Goal: Ask a question: Seek information or help from site administrators or community

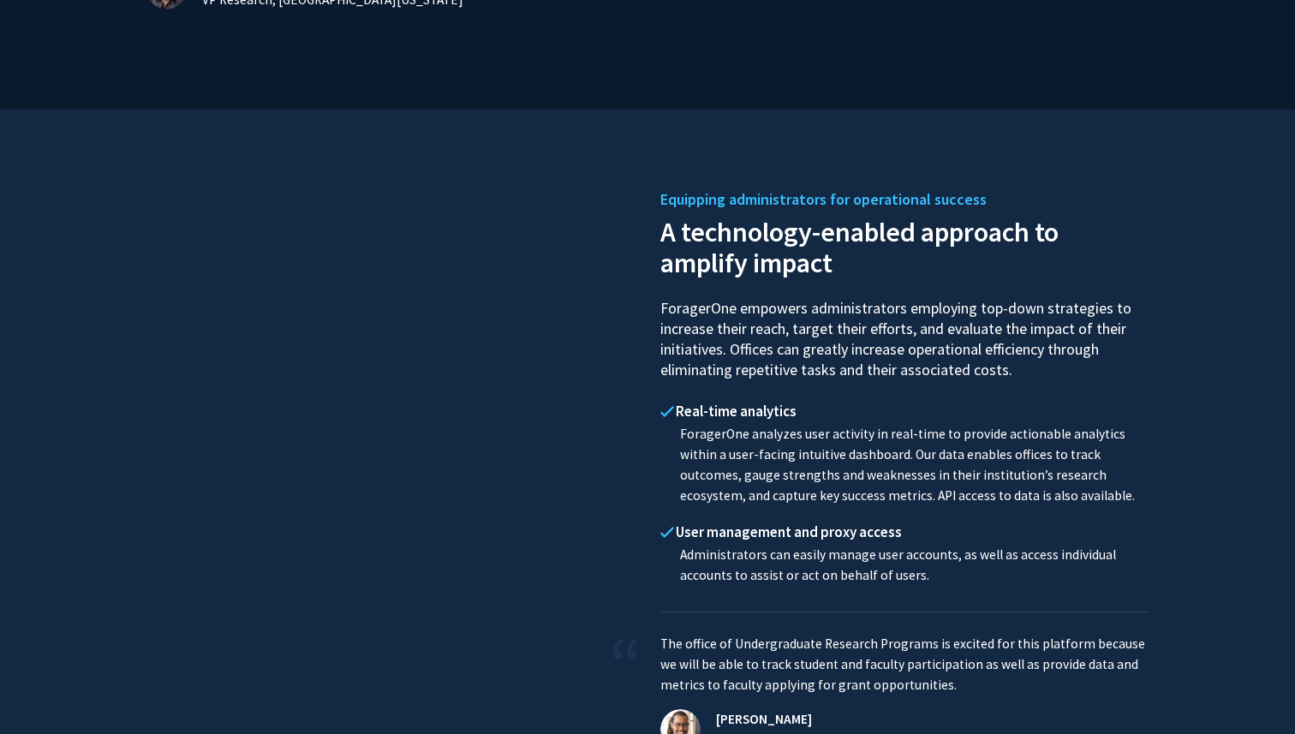
scroll to position [2401, 0]
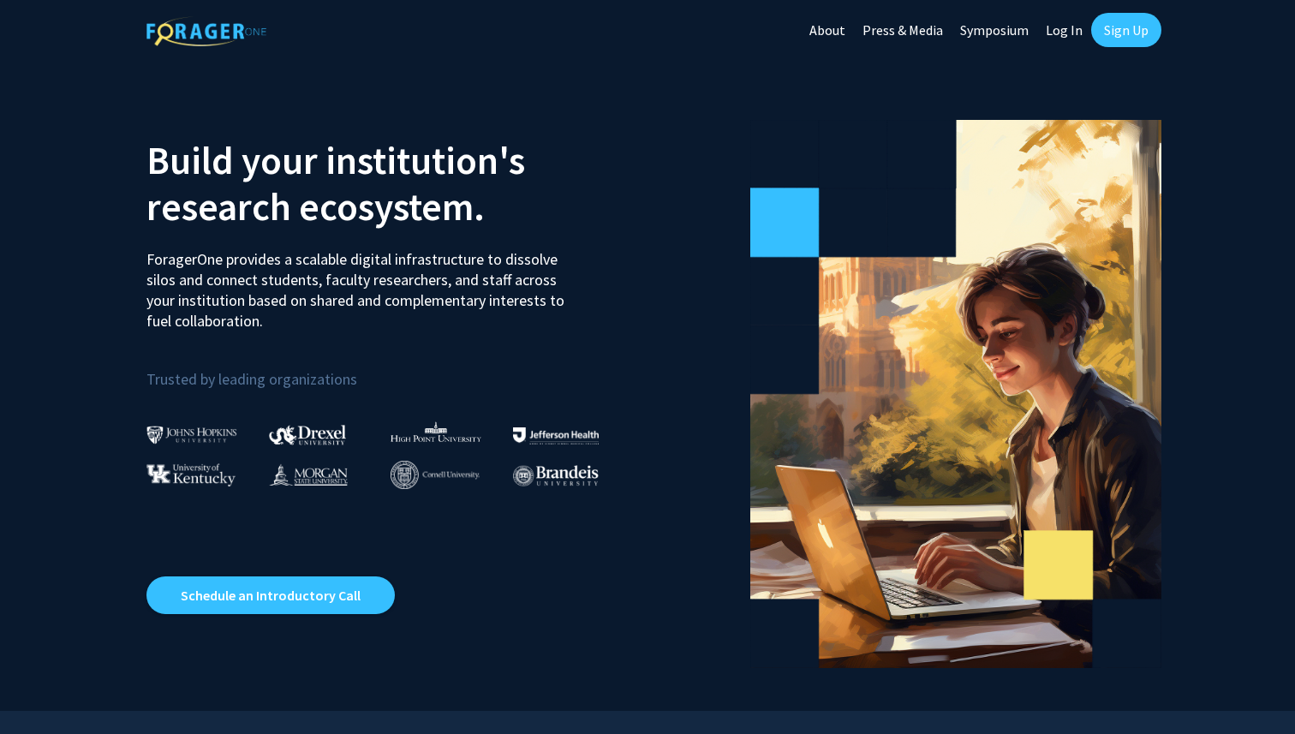
click at [1059, 27] on link "Log In" at bounding box center [1064, 30] width 54 height 60
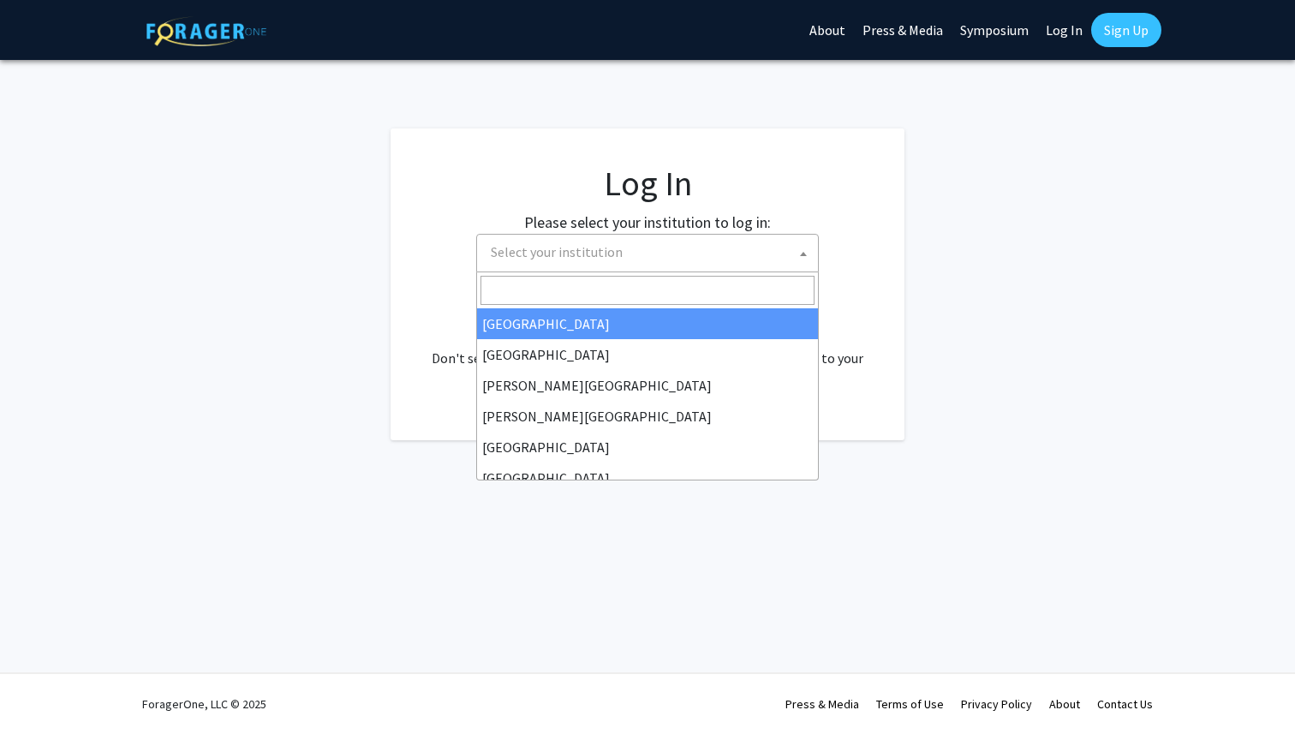
click at [599, 261] on span "Select your institution" at bounding box center [651, 252] width 334 height 35
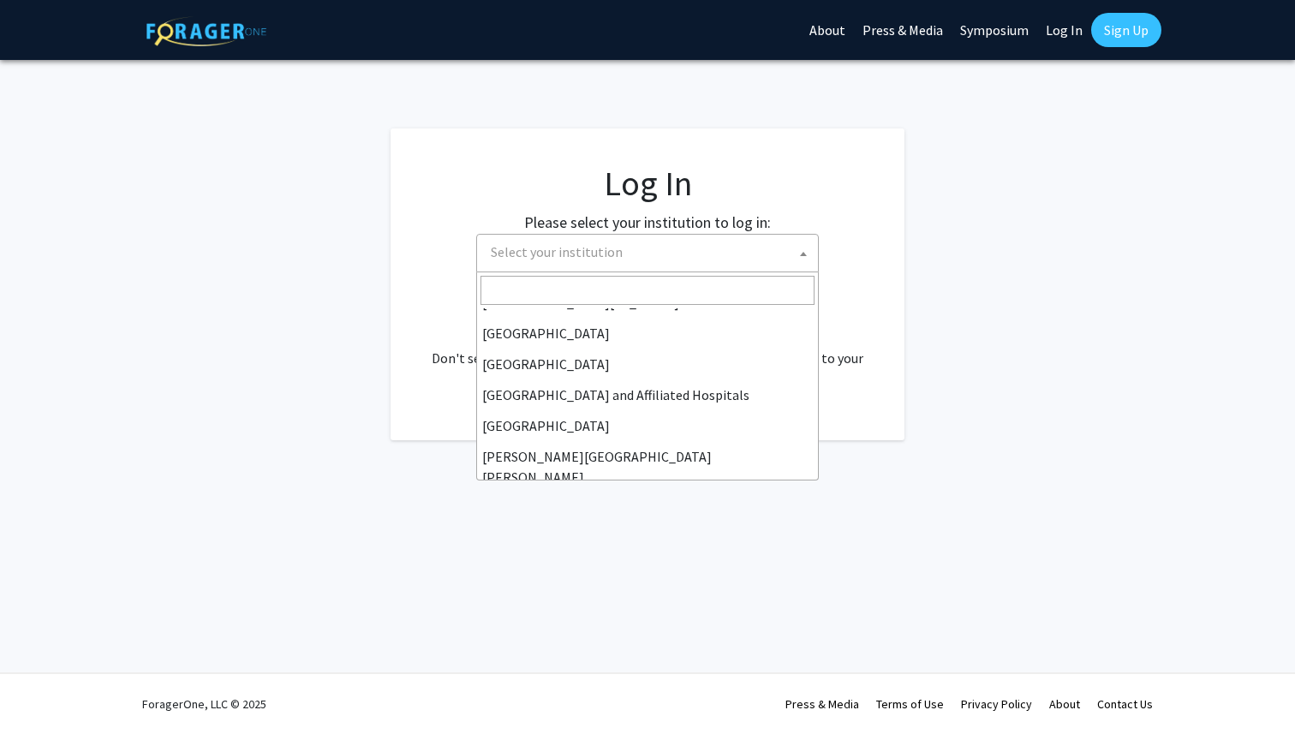
scroll to position [243, 0]
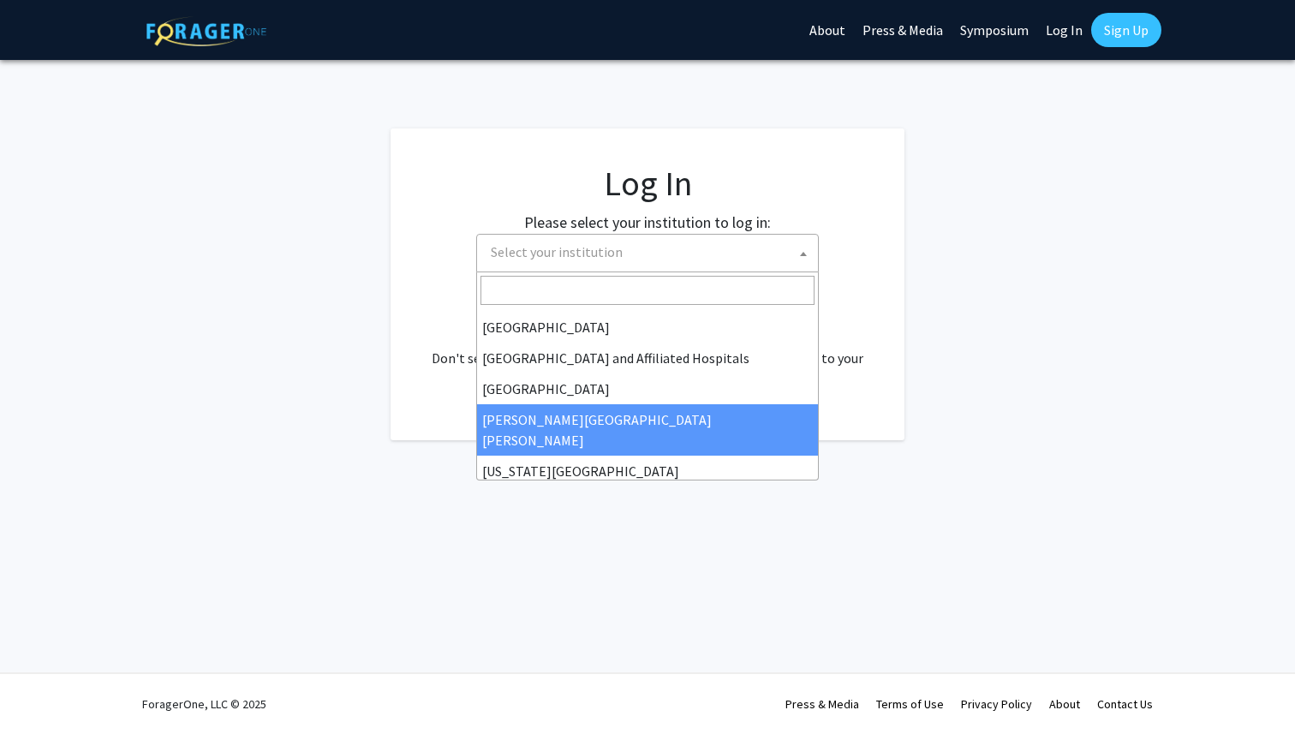
select select "1"
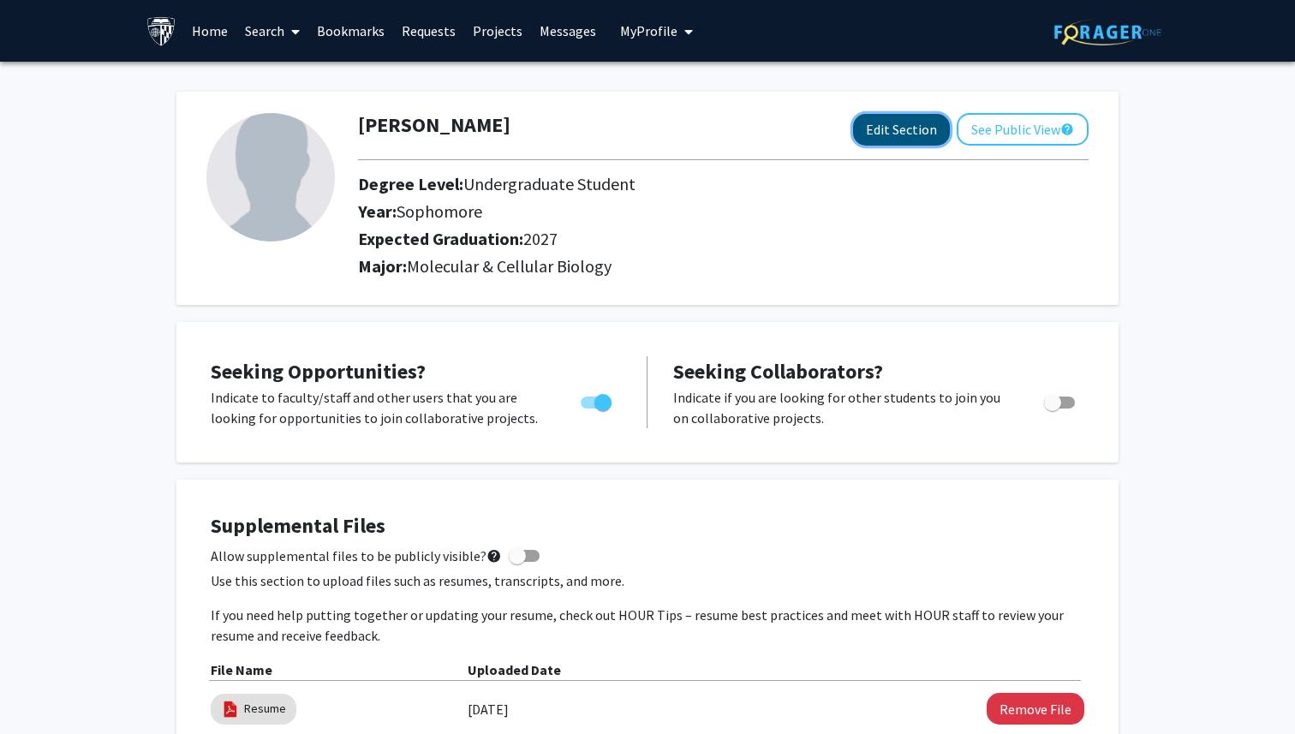
click at [892, 120] on button "Edit Section" at bounding box center [901, 130] width 97 height 32
select select "sophomore"
select select "2027"
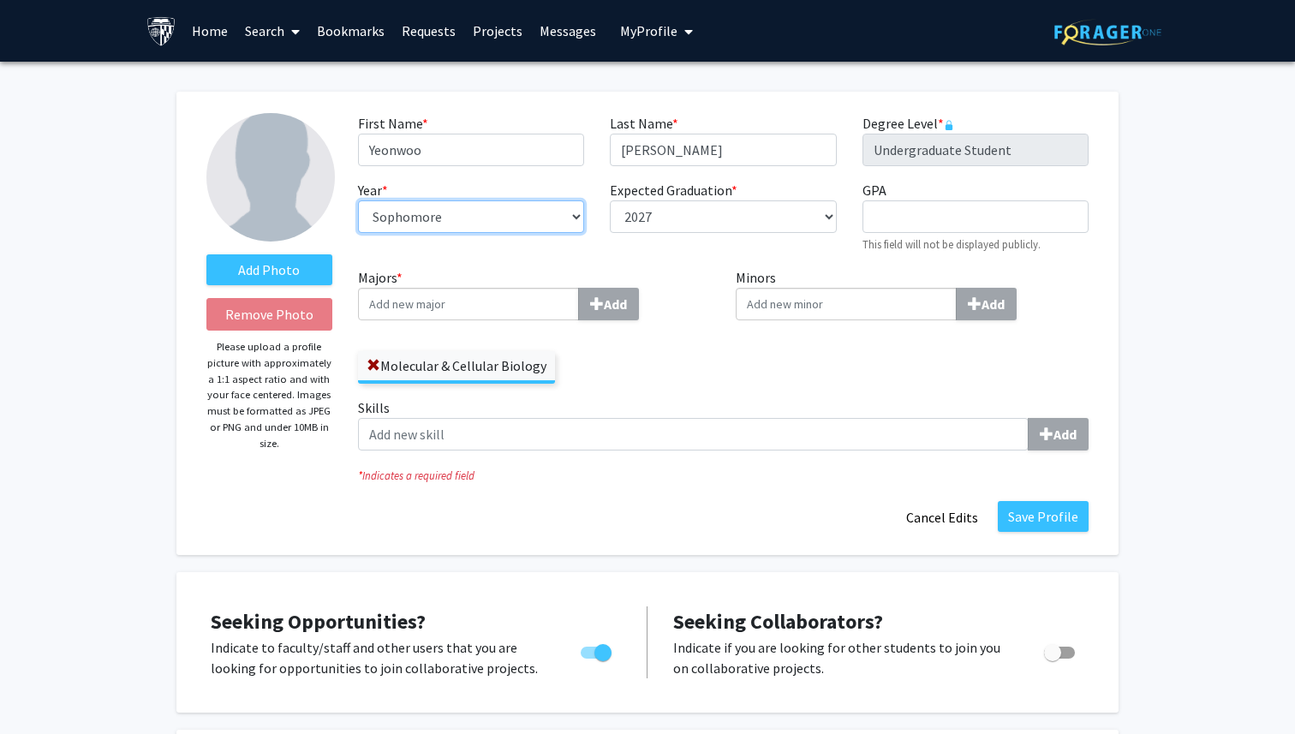
click at [549, 223] on select "--- First-year Sophomore Junior Senior Postbaccalaureate Certificate" at bounding box center [471, 216] width 226 height 33
select select "junior"
click at [358, 200] on select "--- First-year Sophomore Junior Senior Postbaccalaureate Certificate" at bounding box center [471, 216] width 226 height 33
click at [1040, 523] on button "Save Profile" at bounding box center [1043, 516] width 91 height 31
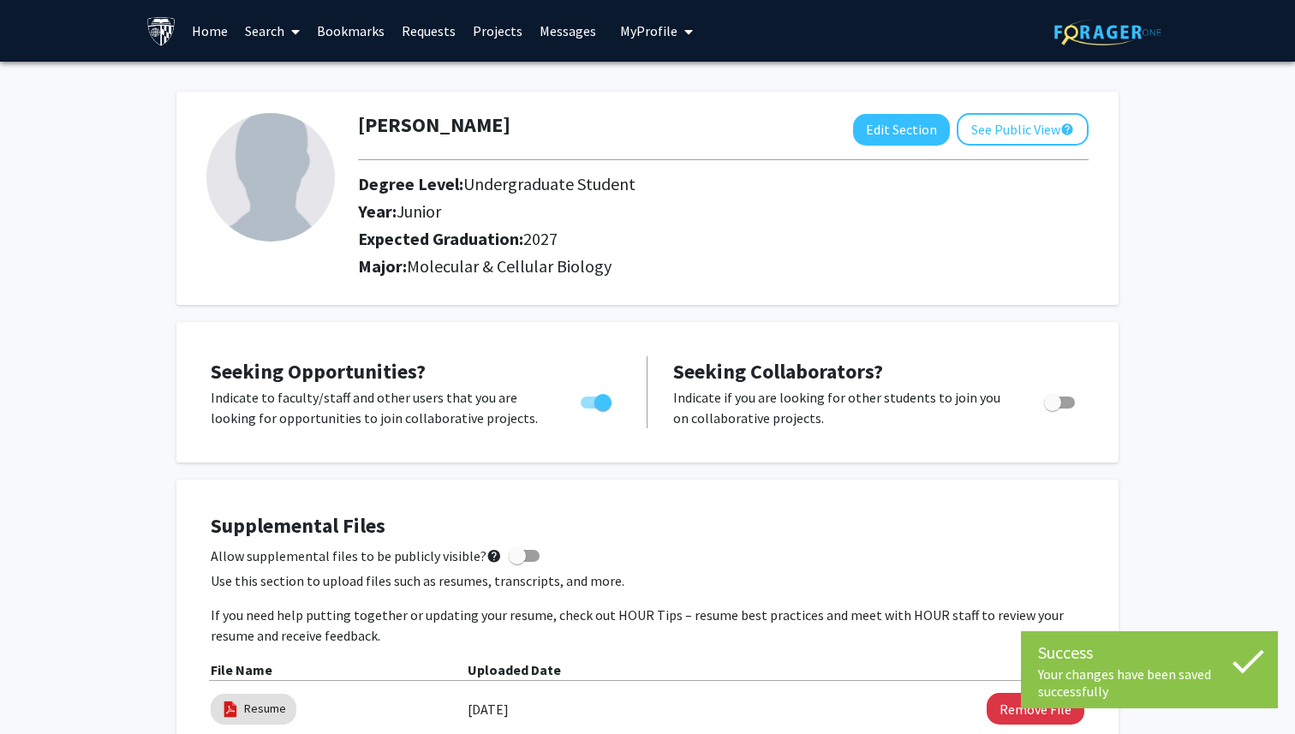
click at [279, 27] on link "Search" at bounding box center [272, 31] width 72 height 60
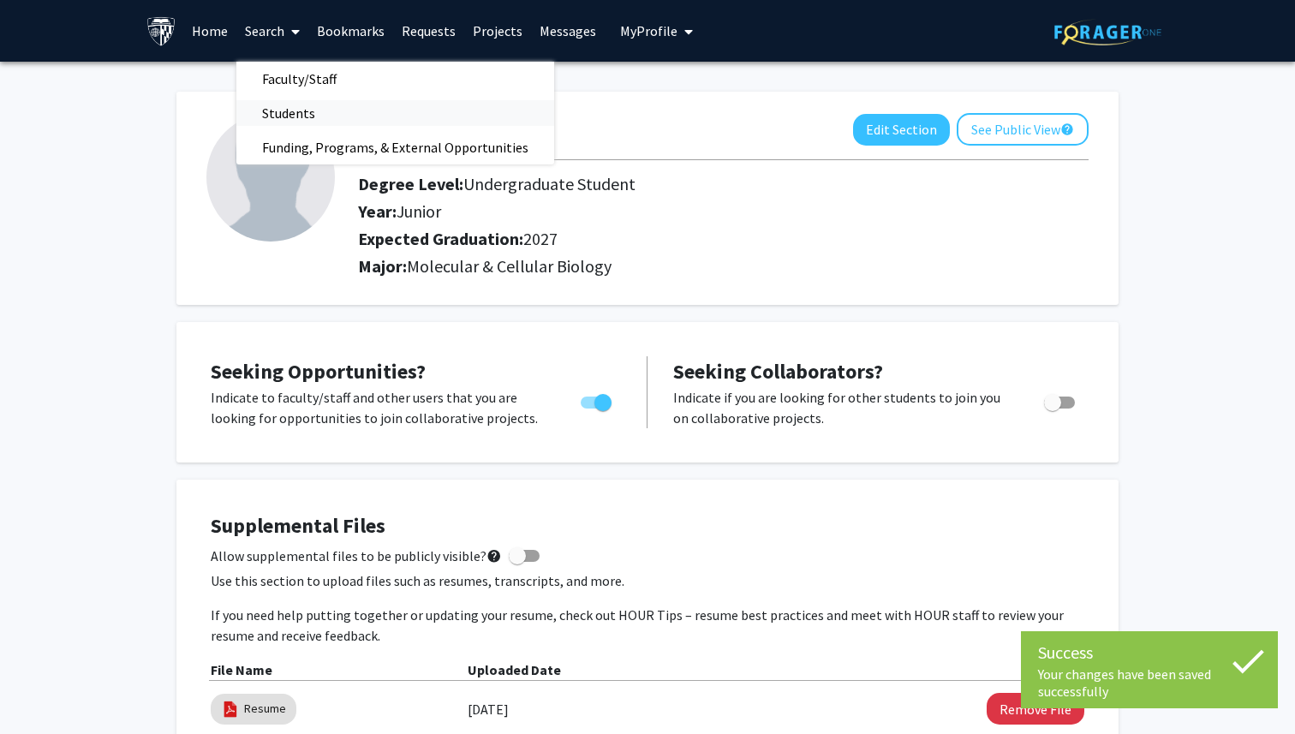
click at [280, 115] on span "Students" at bounding box center [288, 113] width 104 height 34
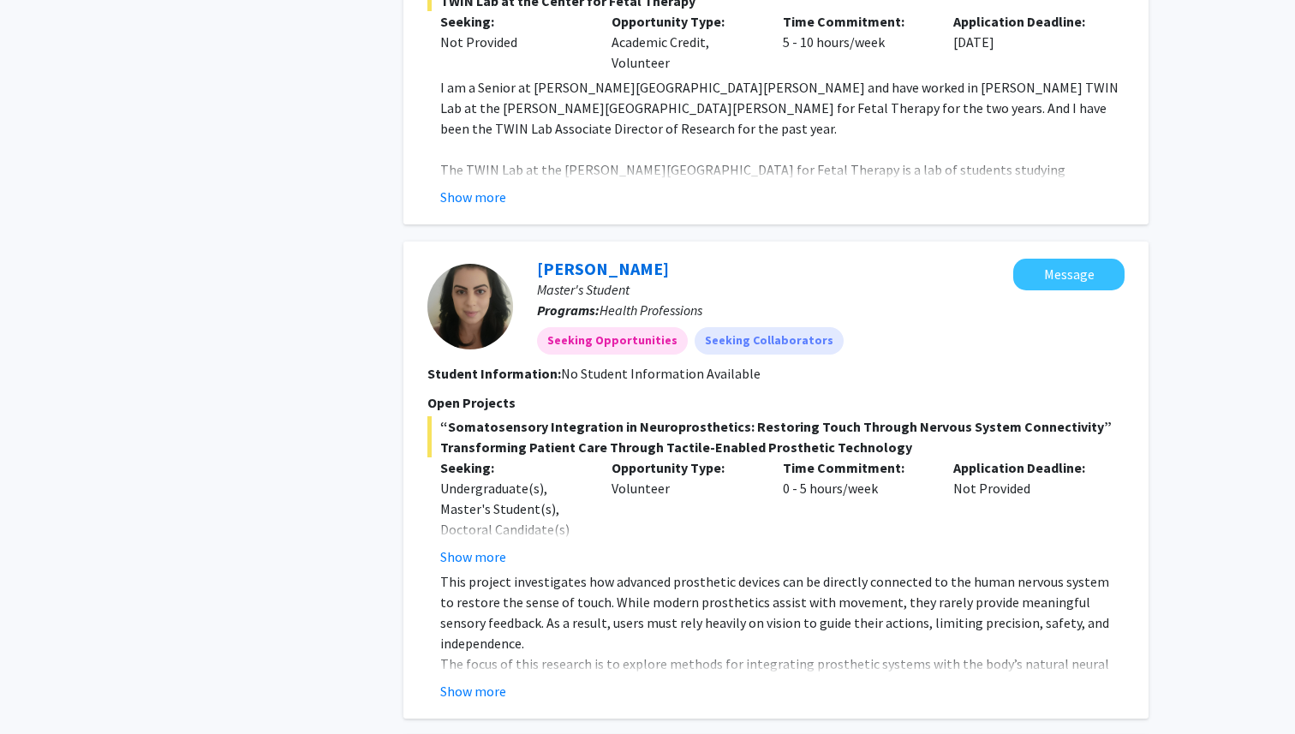
scroll to position [4318, 0]
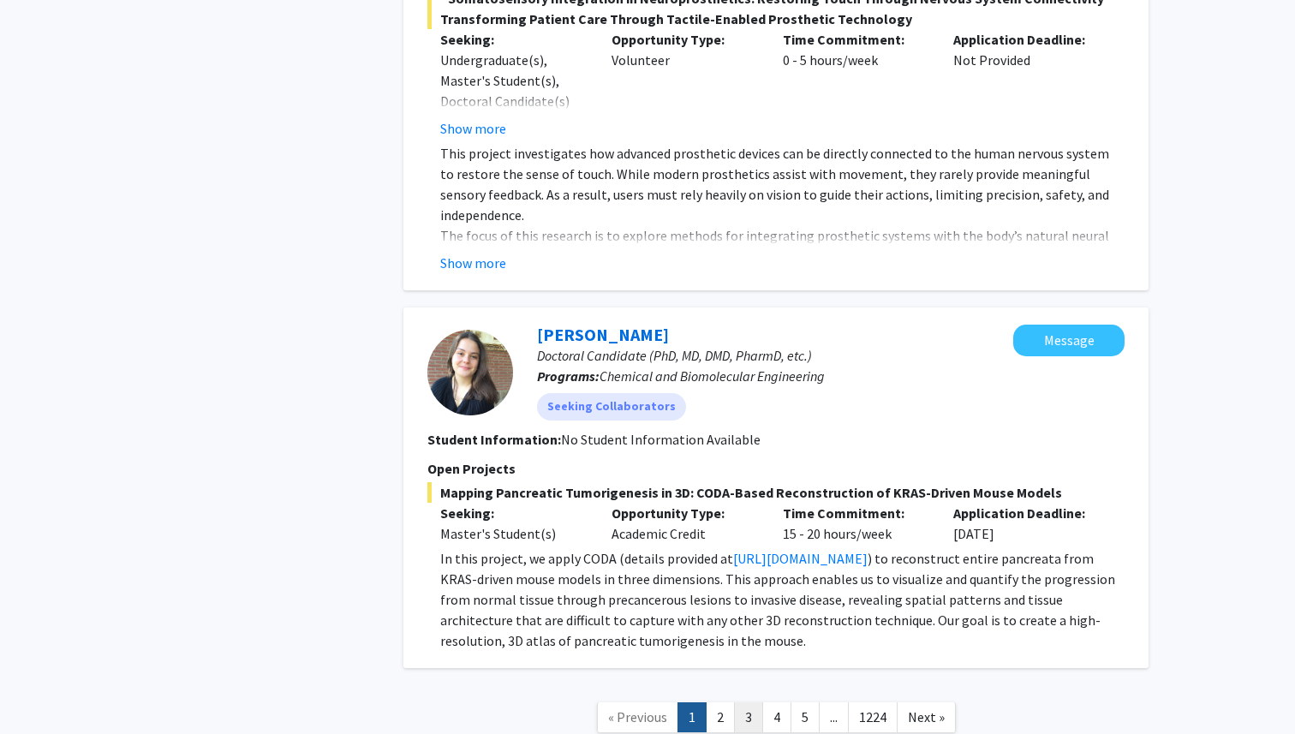
click at [748, 702] on link "3" at bounding box center [748, 717] width 29 height 30
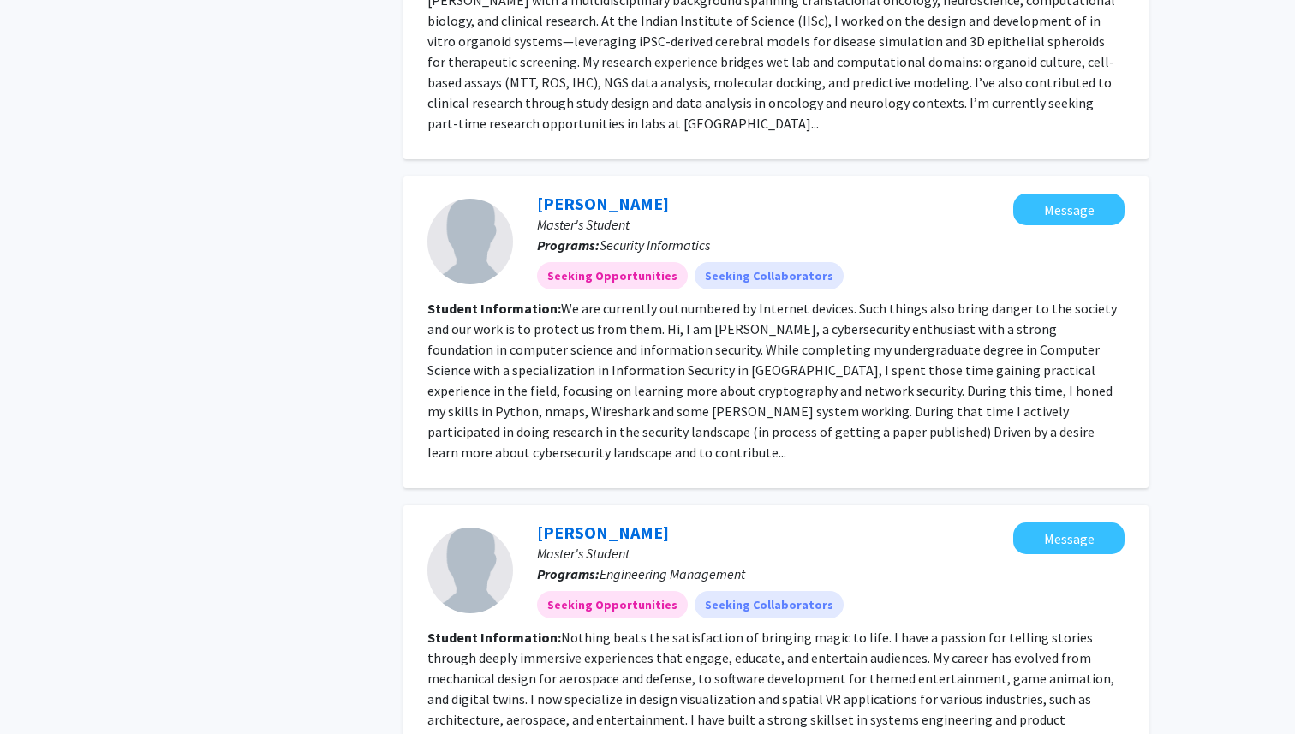
scroll to position [2571, 0]
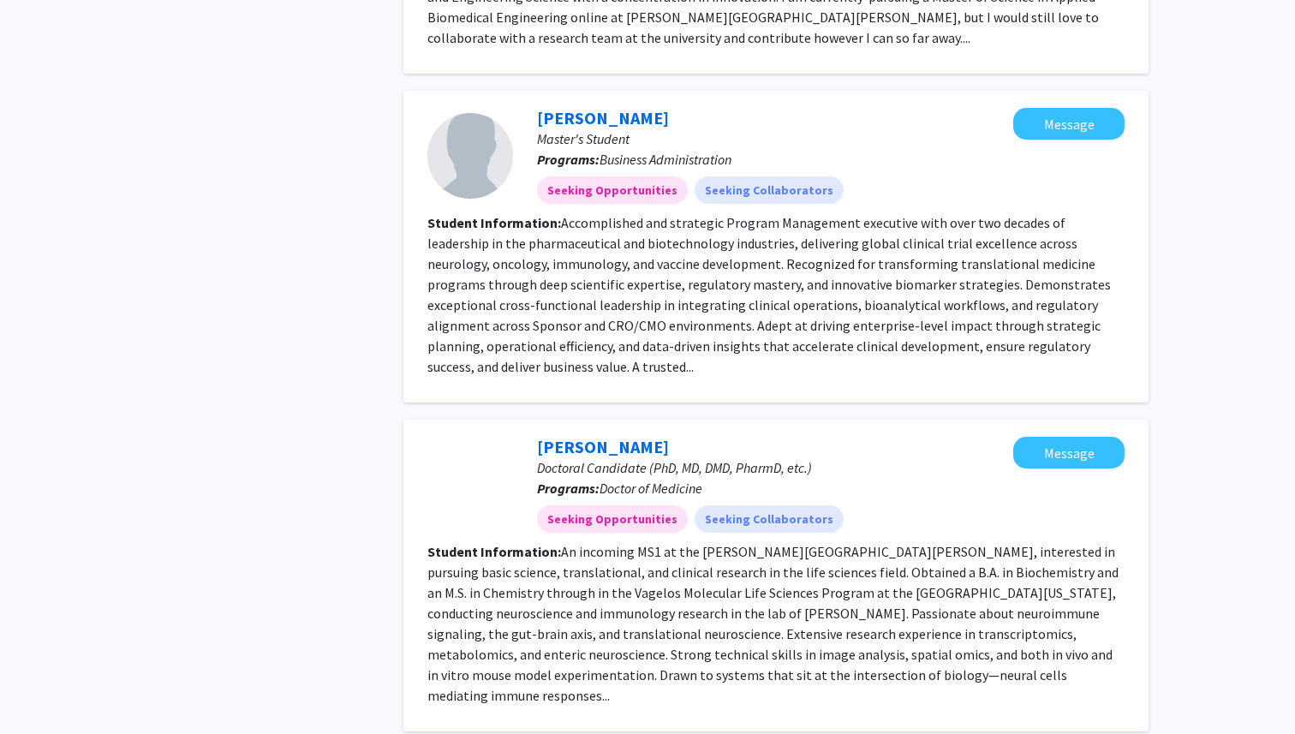
scroll to position [2633, 0]
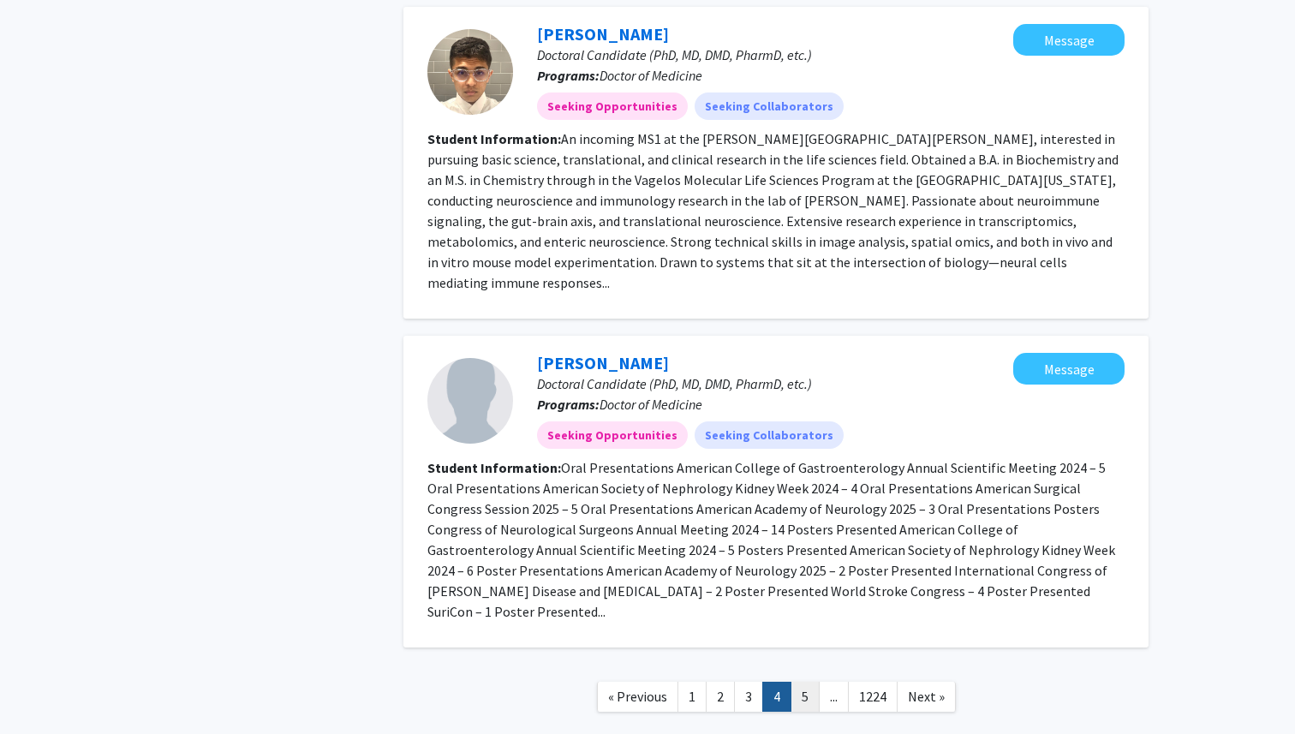
click at [805, 682] on link "5" at bounding box center [805, 697] width 29 height 30
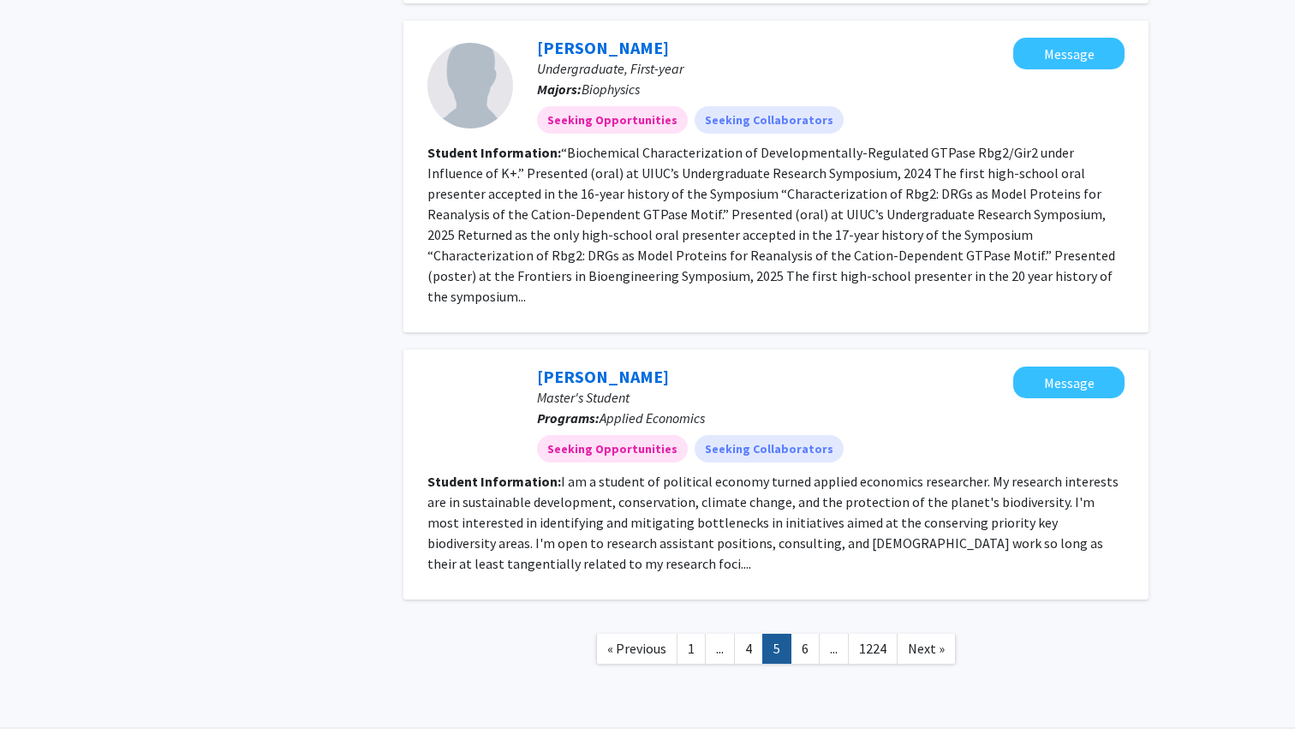
scroll to position [2242, 0]
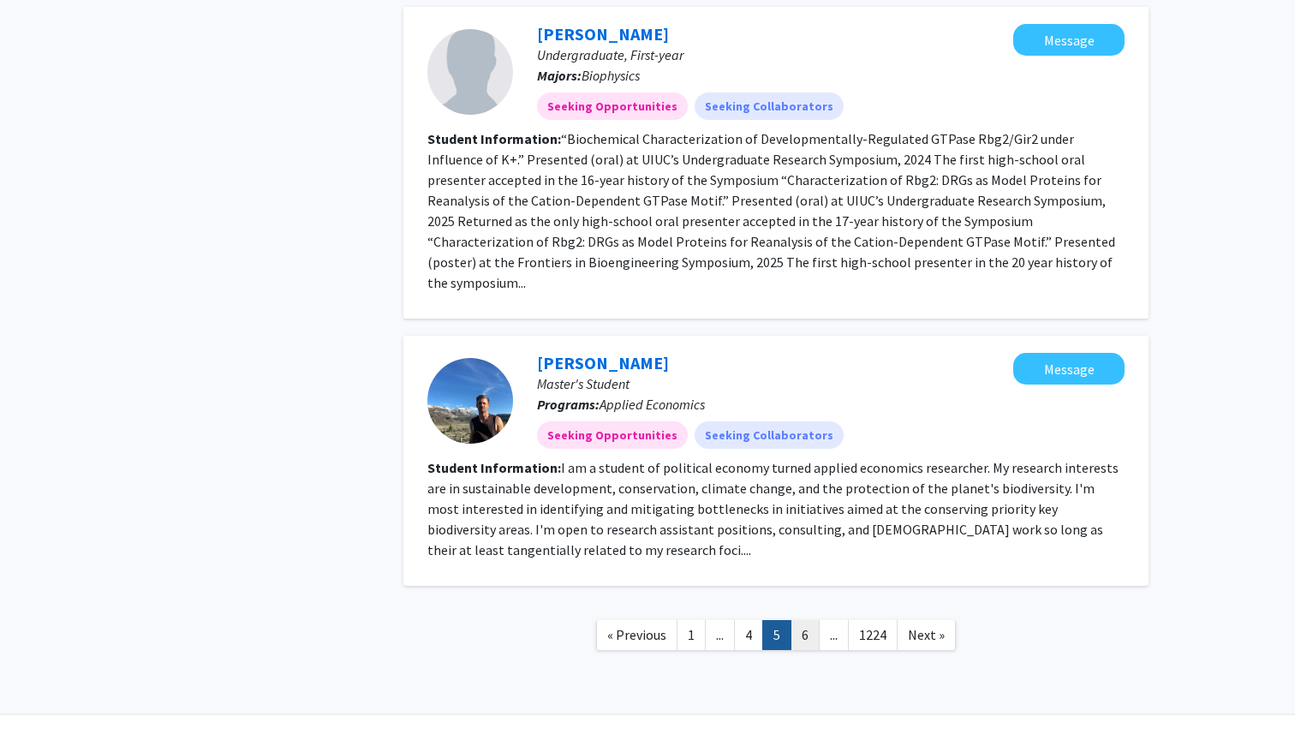
click at [796, 620] on link "6" at bounding box center [805, 635] width 29 height 30
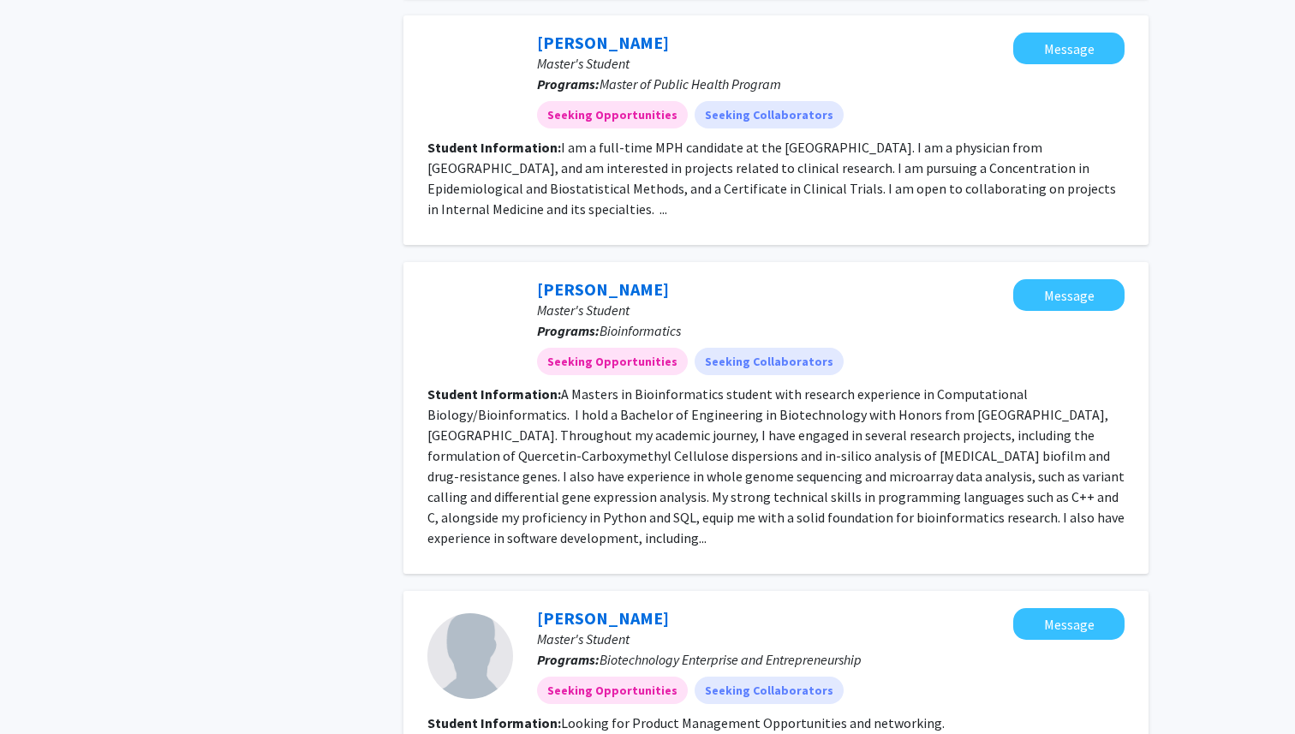
scroll to position [2186, 0]
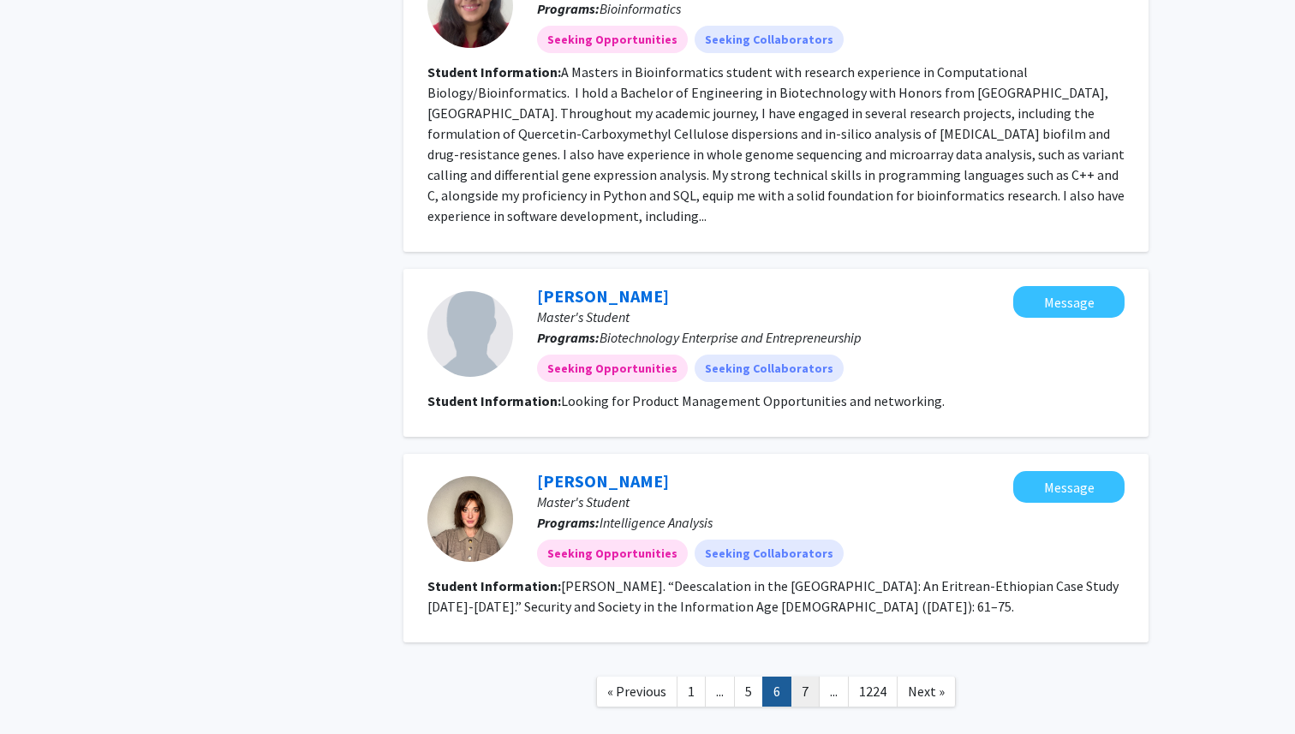
click at [807, 677] on link "7" at bounding box center [805, 692] width 29 height 30
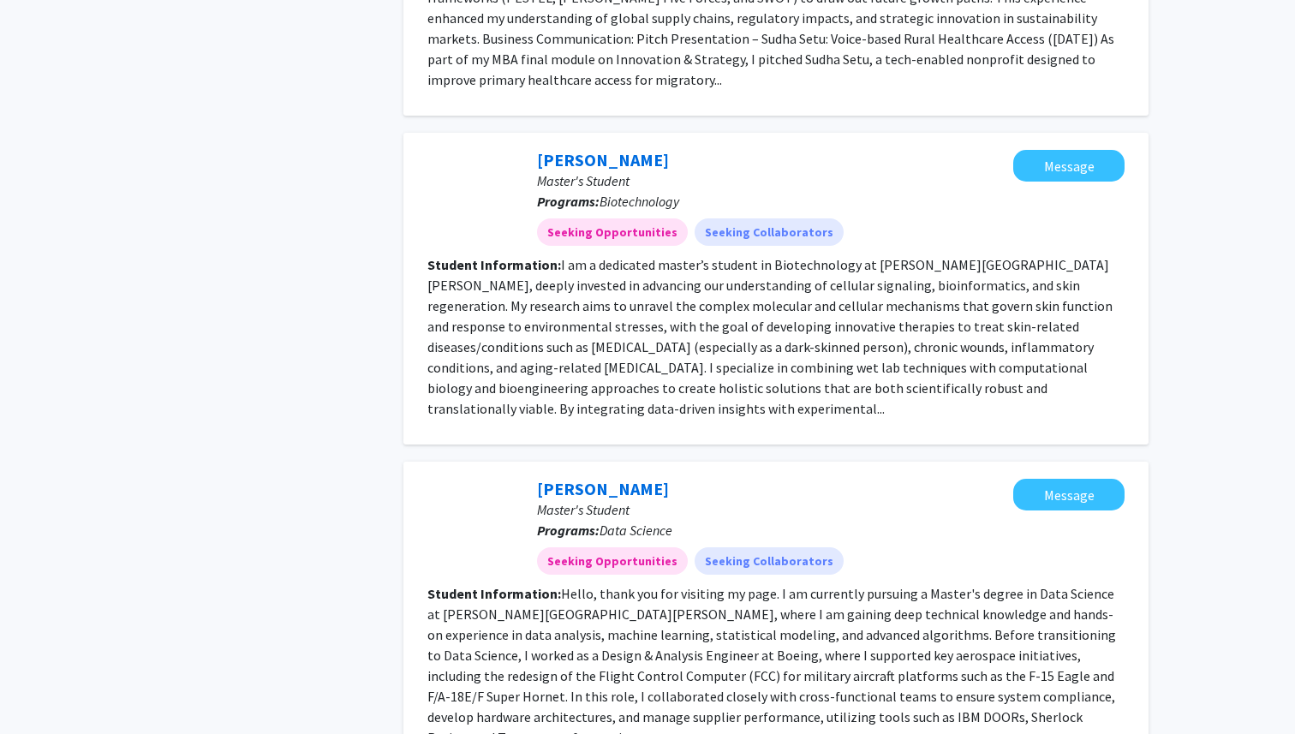
scroll to position [2551, 0]
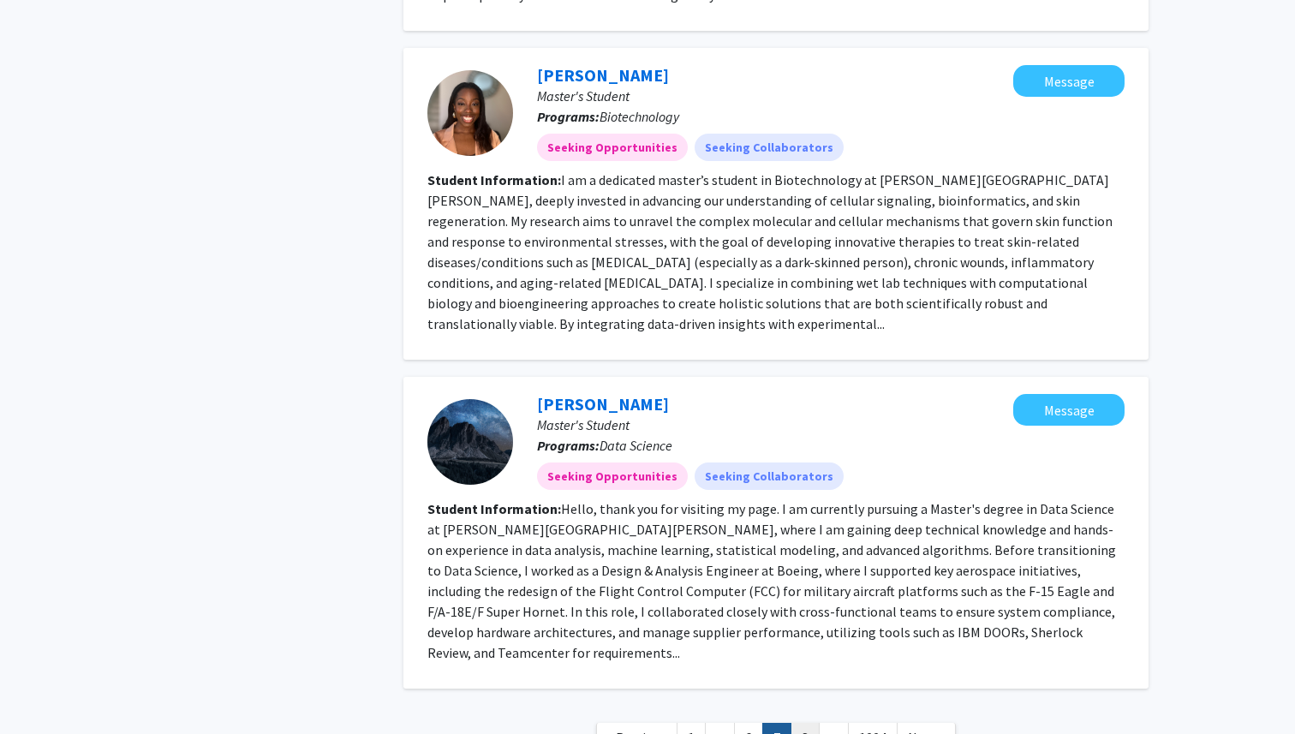
click at [807, 723] on link "8" at bounding box center [805, 738] width 29 height 30
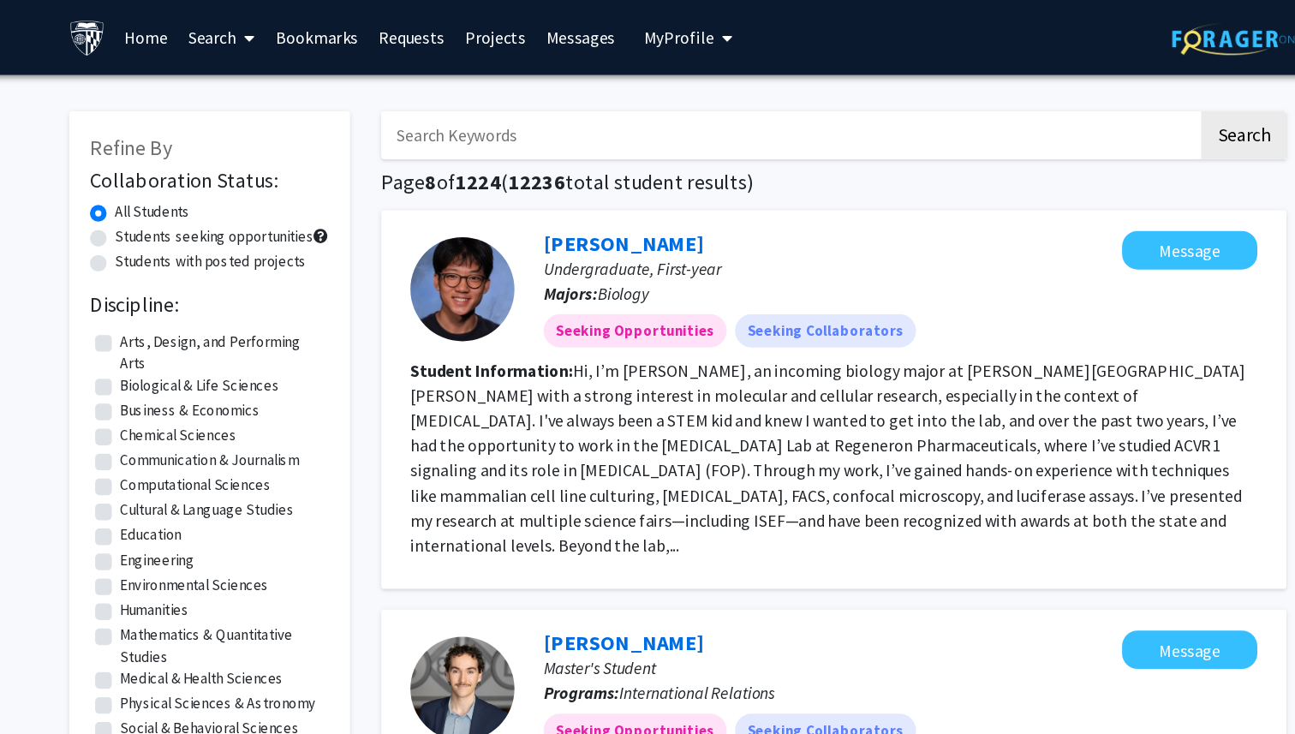
click at [509, 116] on input "Search Keywords" at bounding box center [739, 111] width 672 height 39
type input "ㅠ"
type input "biology"
click at [1078, 92] on button "Search" at bounding box center [1113, 111] width 70 height 39
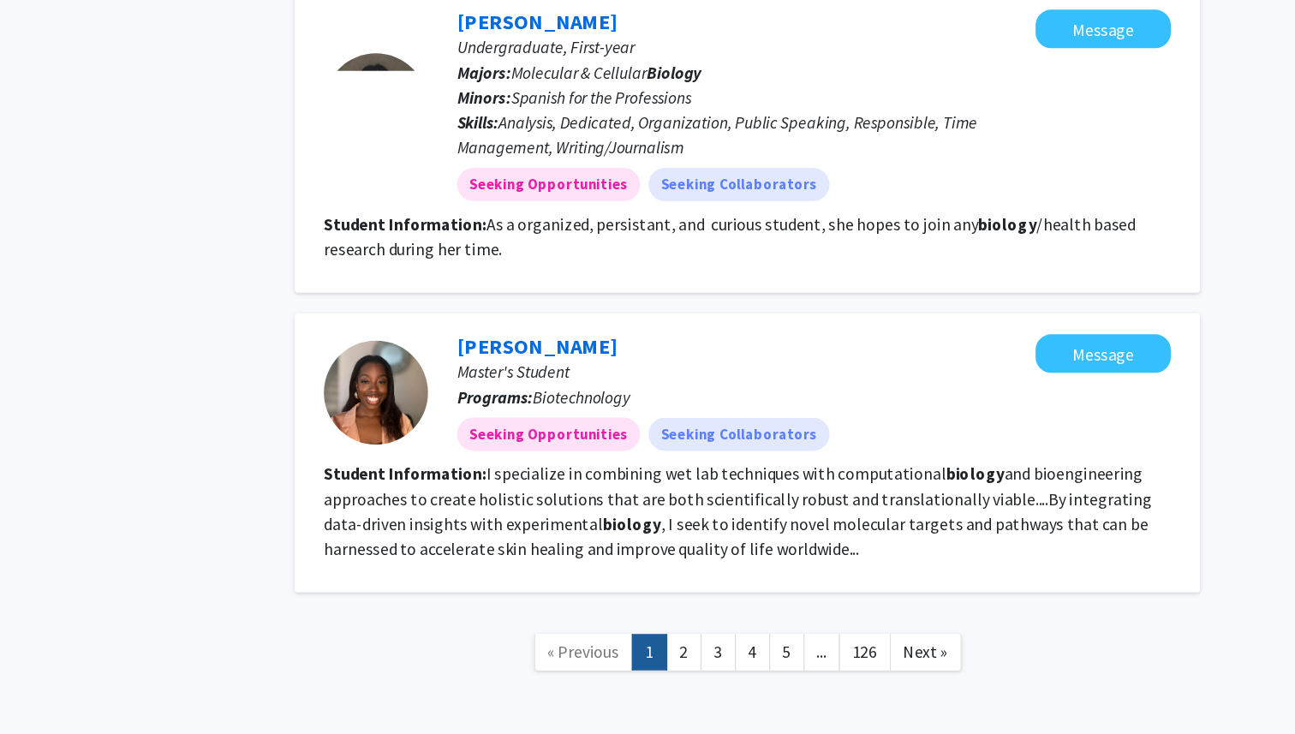
scroll to position [1865, 0]
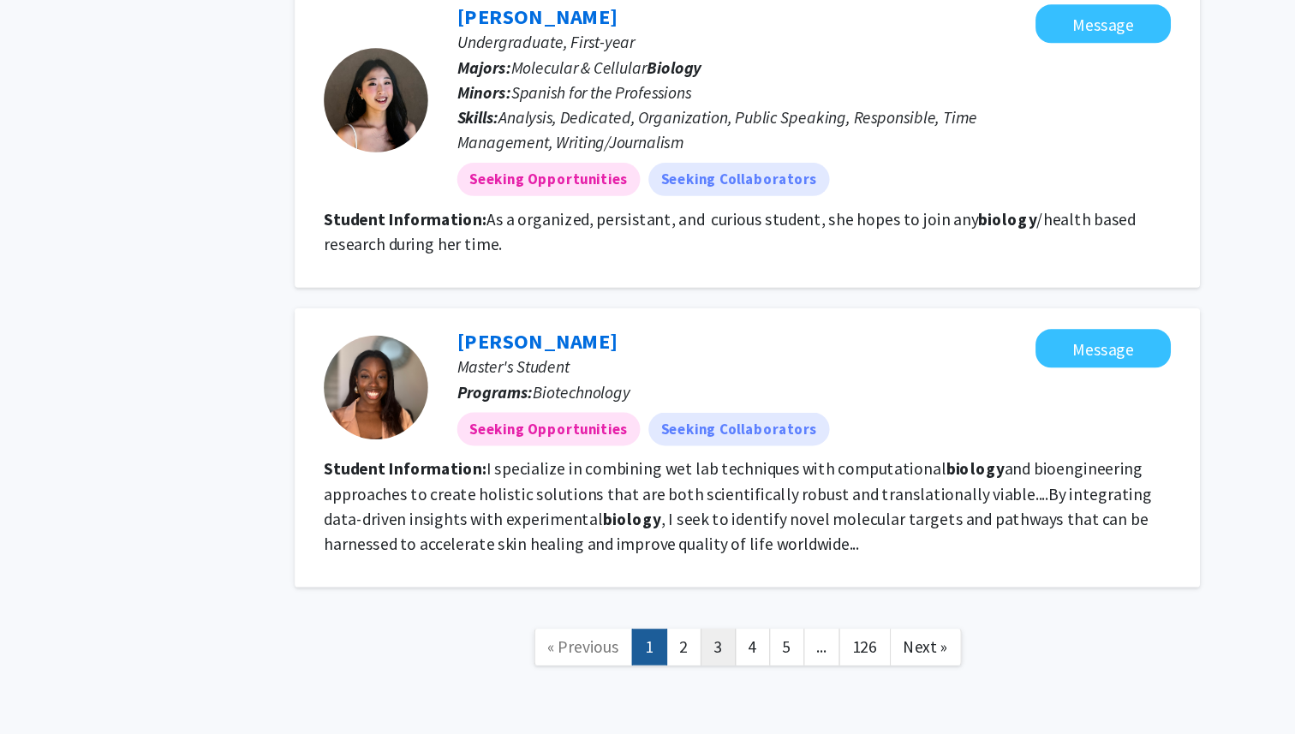
click at [761, 648] on link "3" at bounding box center [751, 663] width 29 height 30
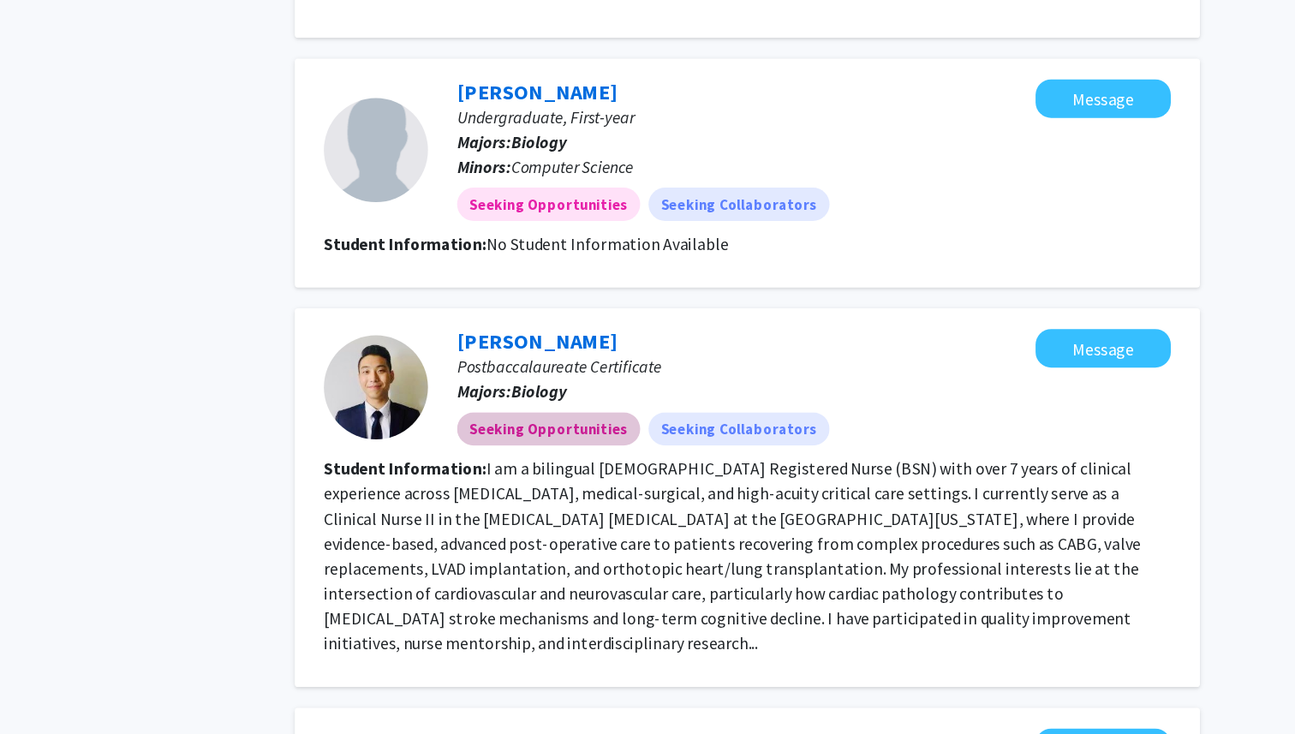
scroll to position [1708, 0]
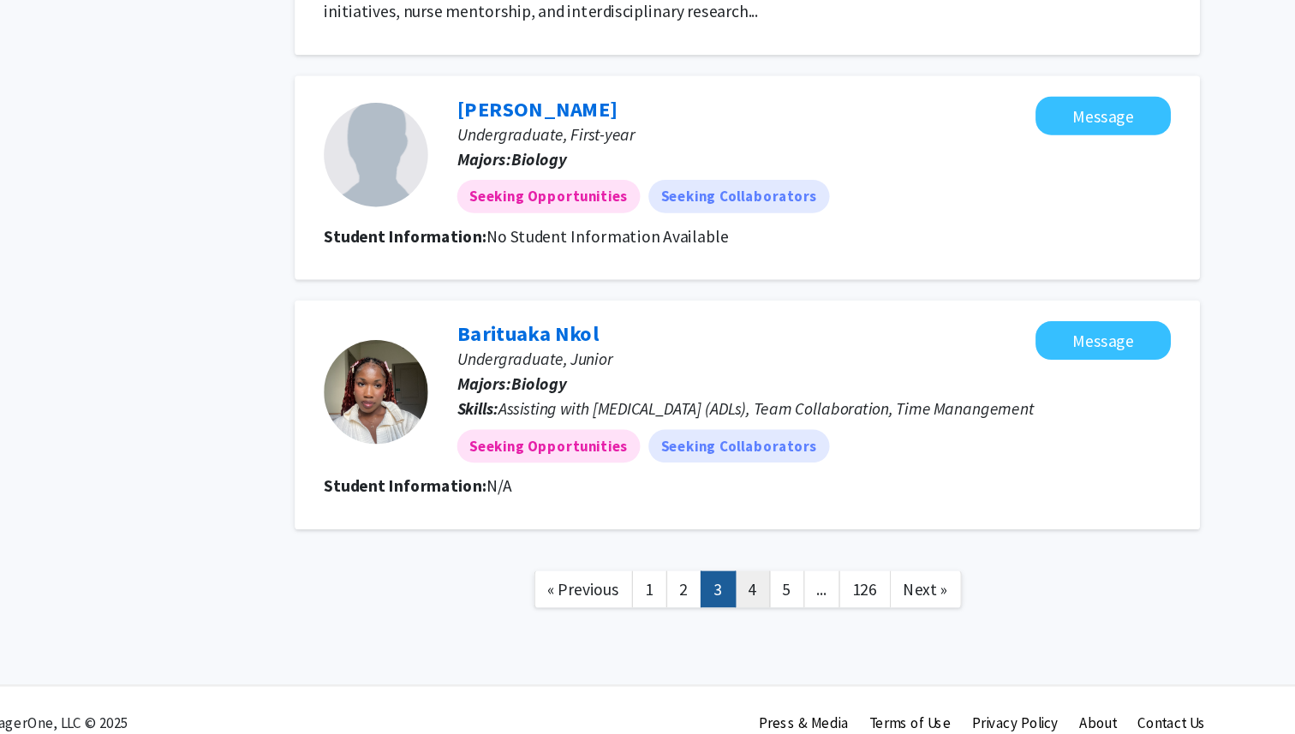
click at [773, 600] on link "4" at bounding box center [780, 615] width 29 height 30
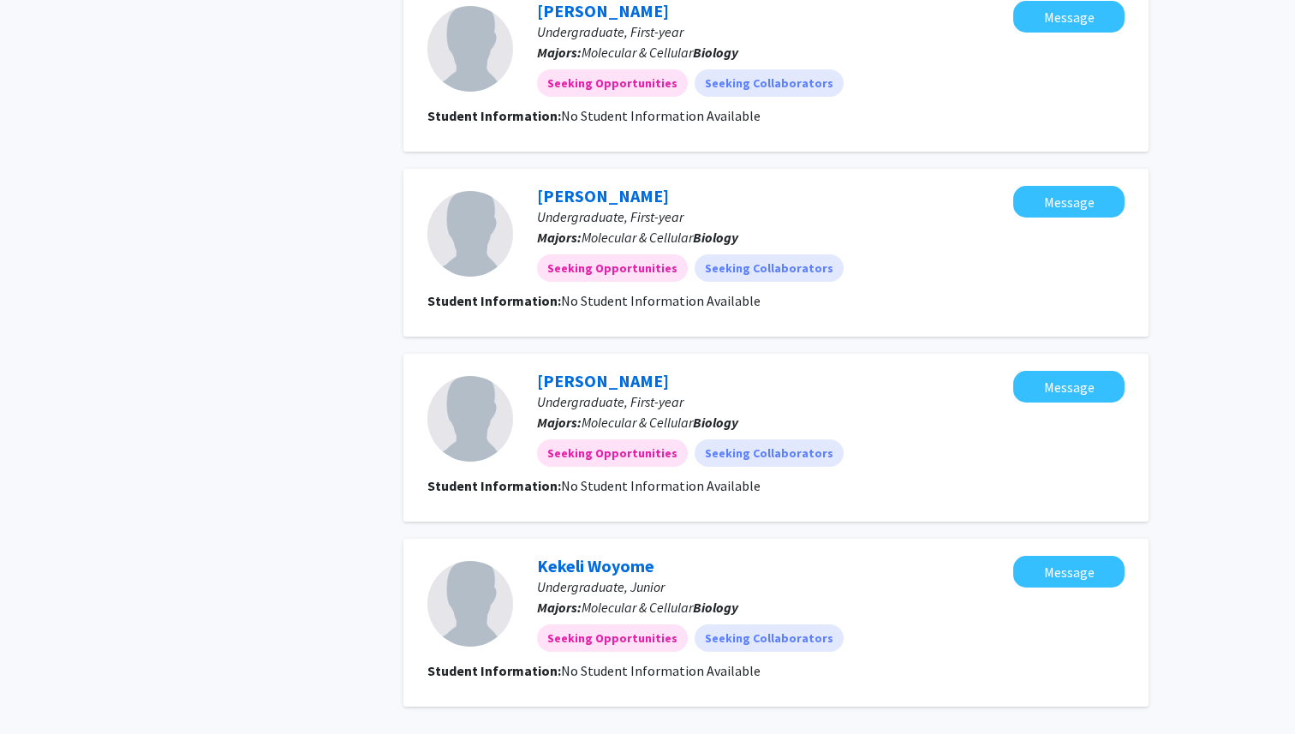
scroll to position [1502, 0]
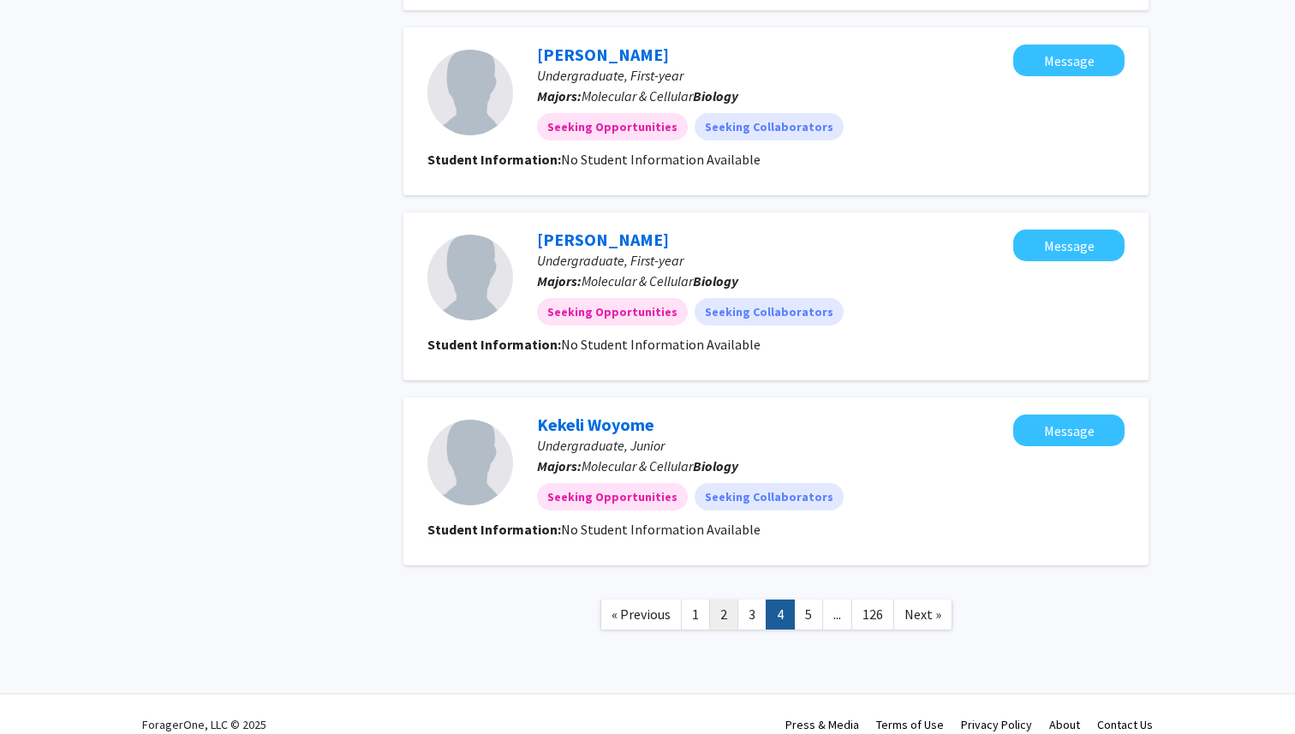
click at [728, 600] on link "2" at bounding box center [723, 615] width 29 height 30
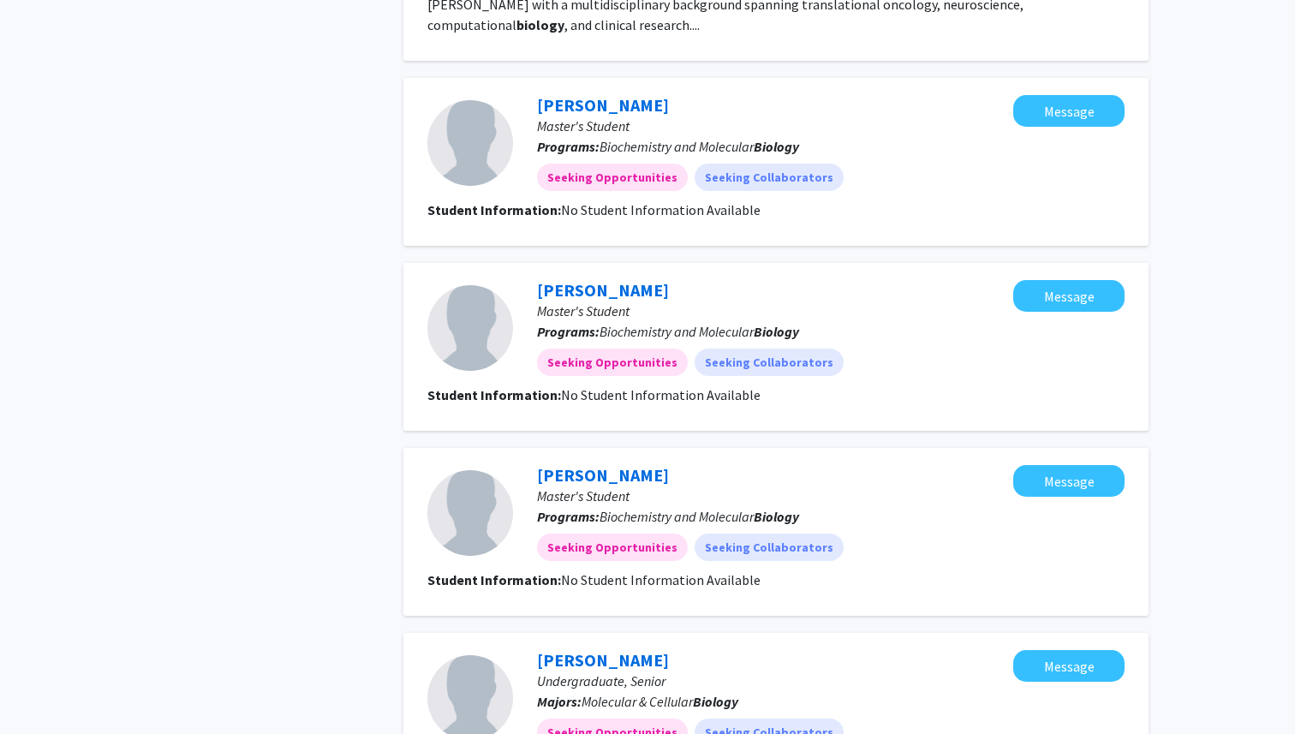
scroll to position [1585, 0]
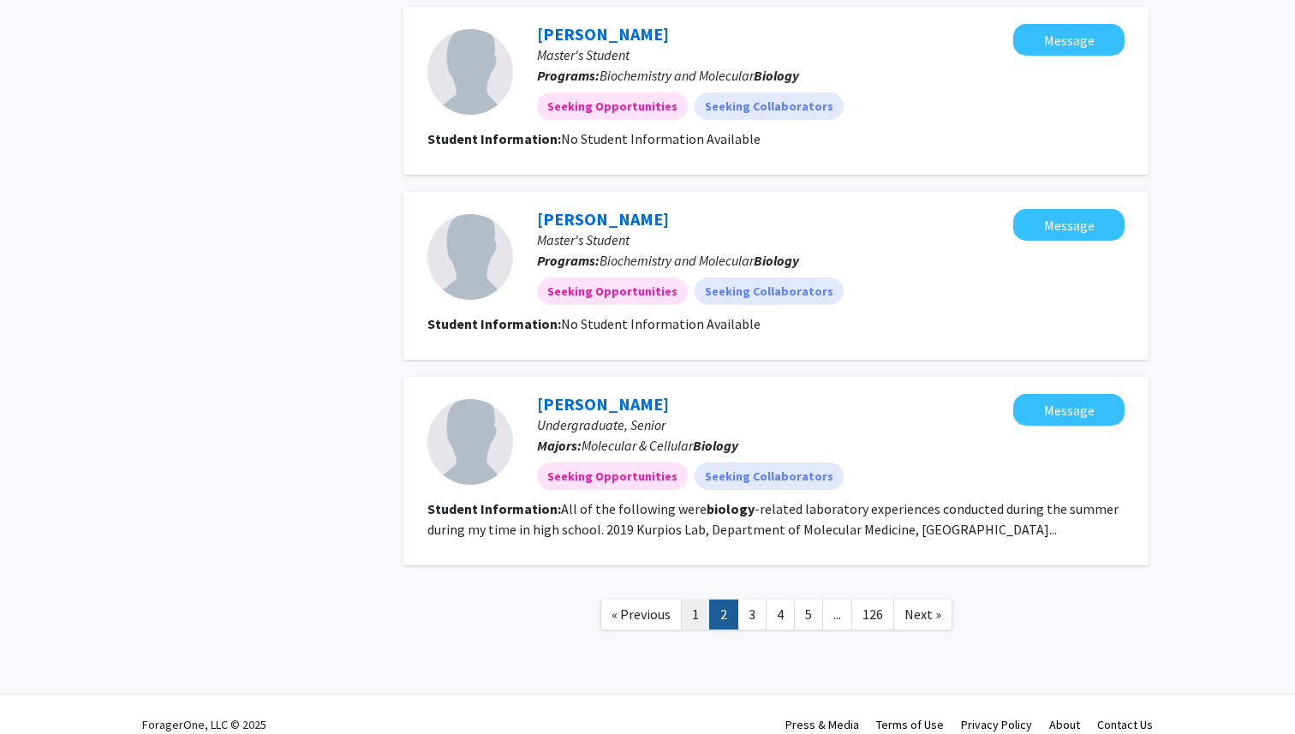
click at [692, 600] on link "1" at bounding box center [695, 615] width 29 height 30
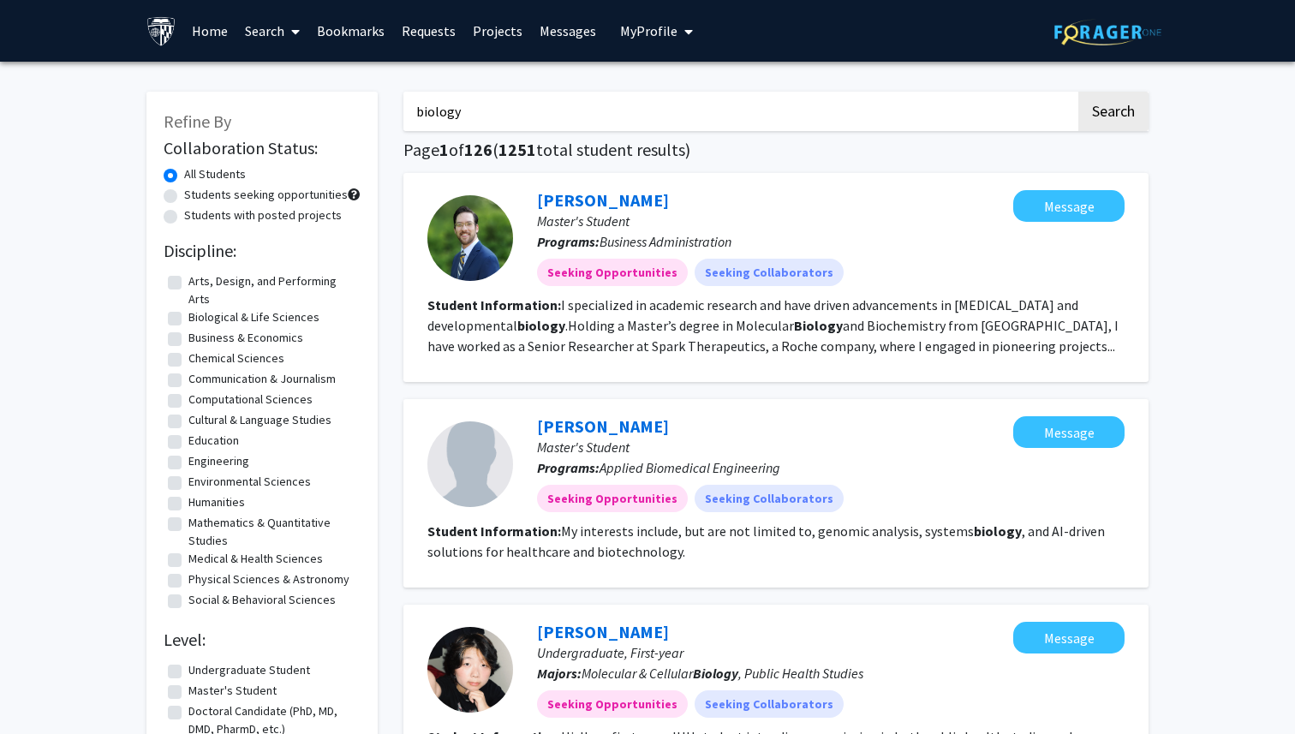
click at [287, 38] on span at bounding box center [291, 32] width 15 height 60
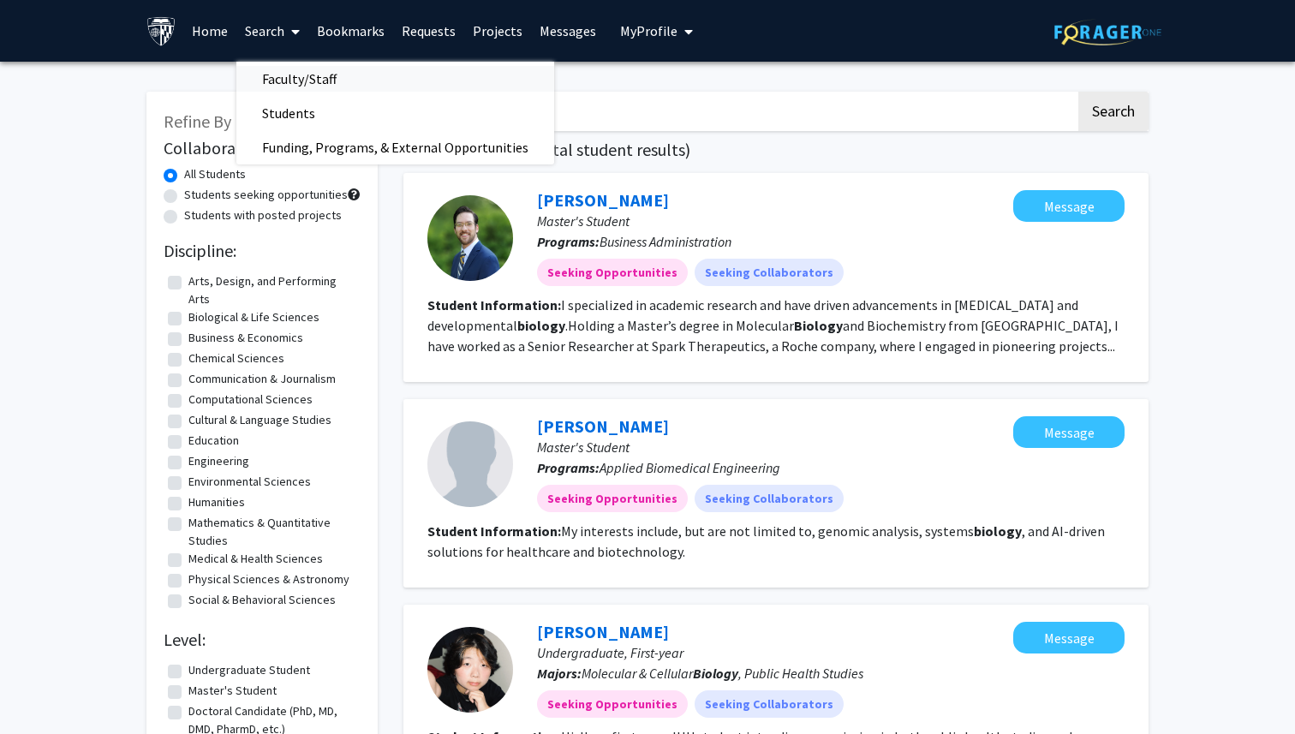
click at [294, 77] on span "Faculty/Staff" at bounding box center [299, 79] width 126 height 34
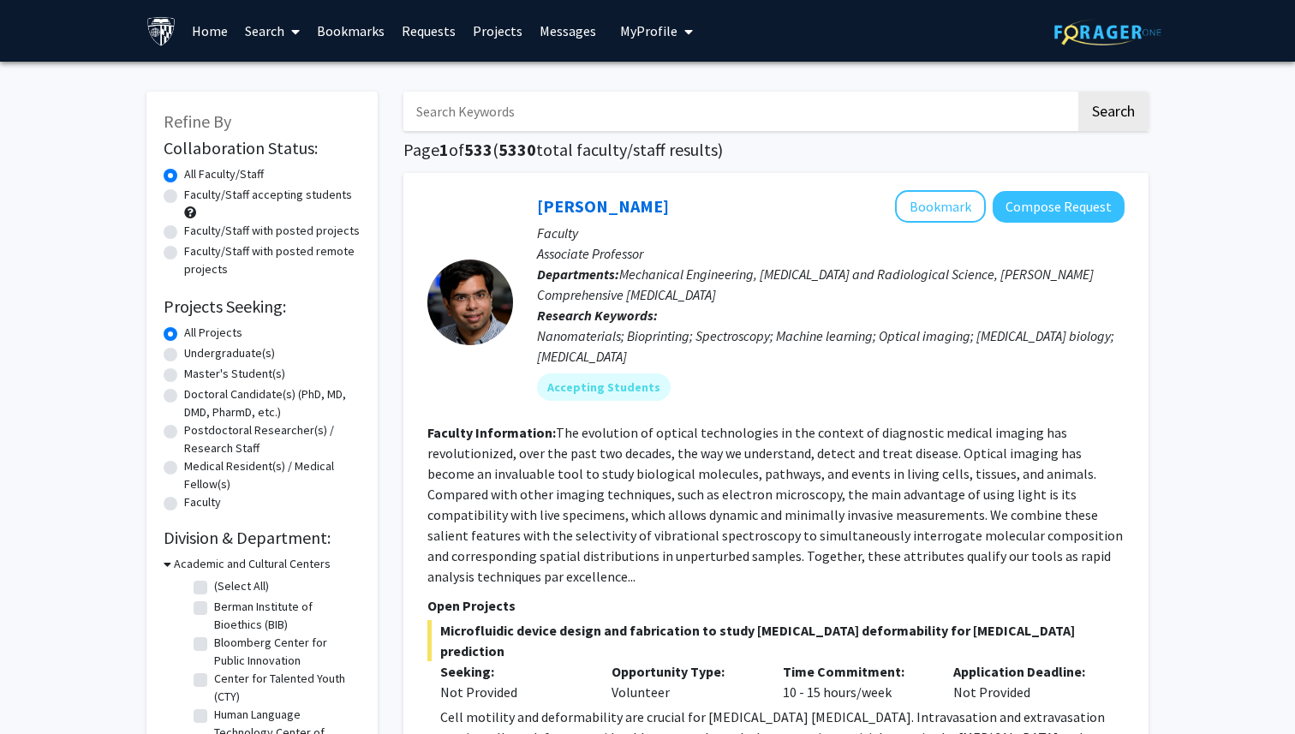
click at [184, 194] on label "Faculty/Staff accepting students" at bounding box center [268, 195] width 168 height 18
click at [184, 194] on input "Faculty/Staff accepting students" at bounding box center [189, 191] width 11 height 11
radio input "true"
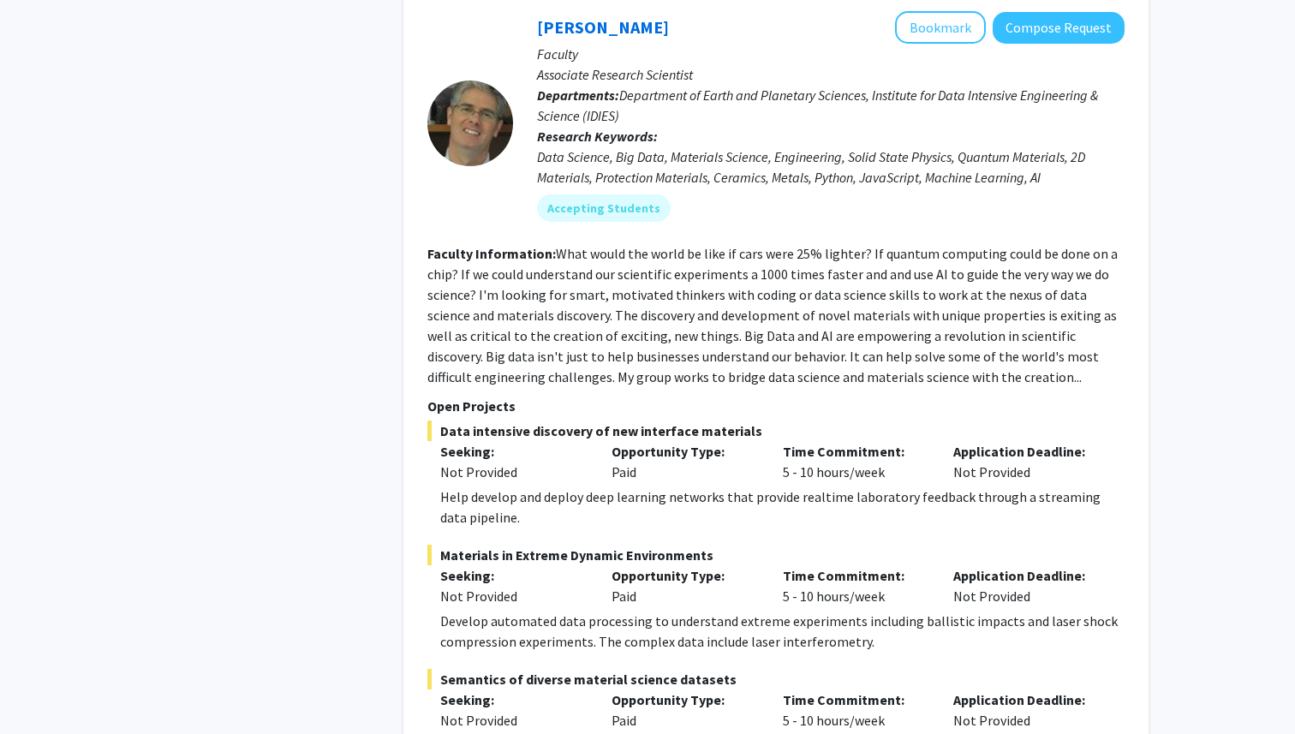
scroll to position [8752, 0]
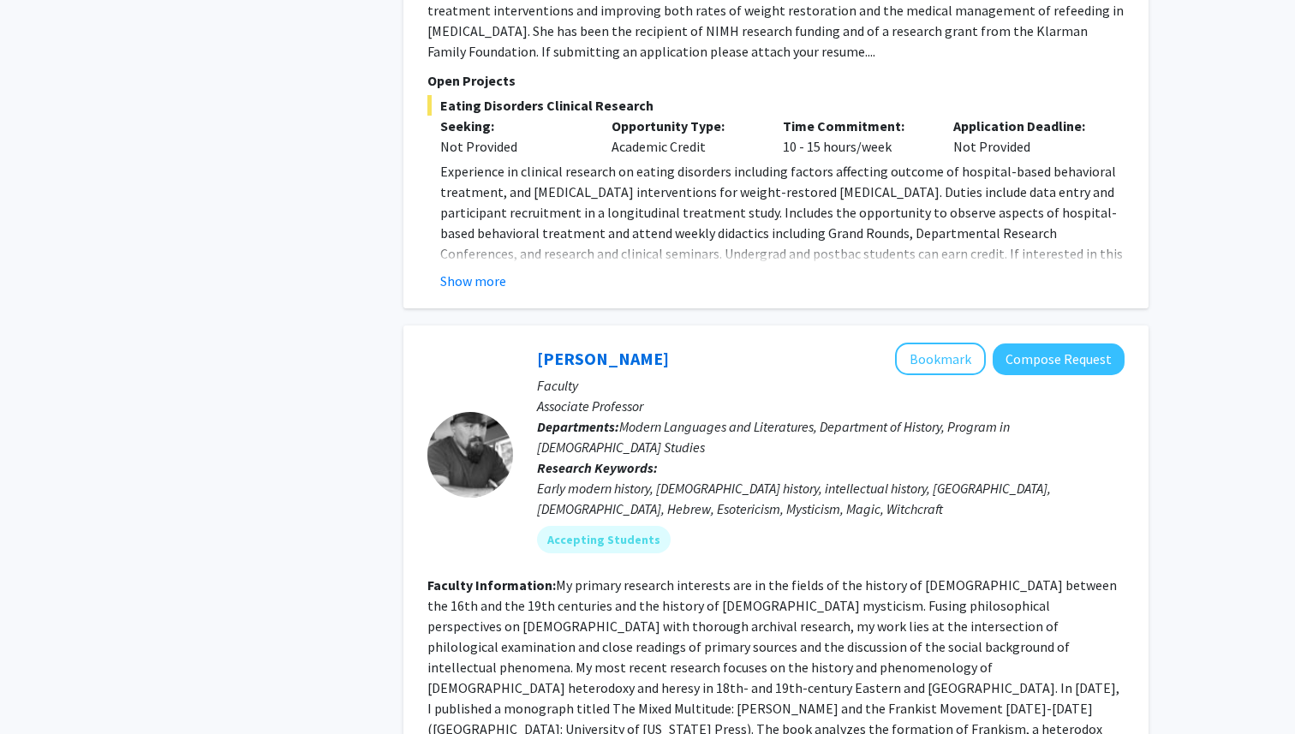
scroll to position [5873, 0]
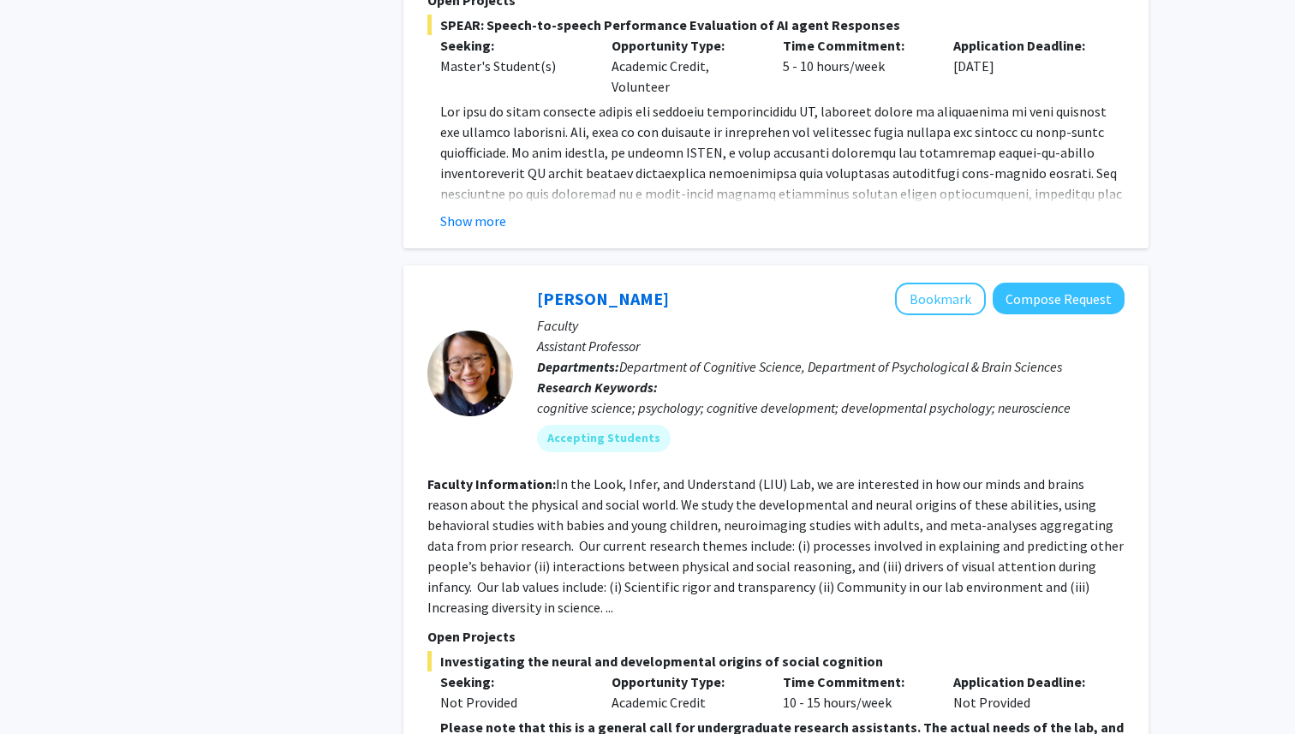
scroll to position [6102, 0]
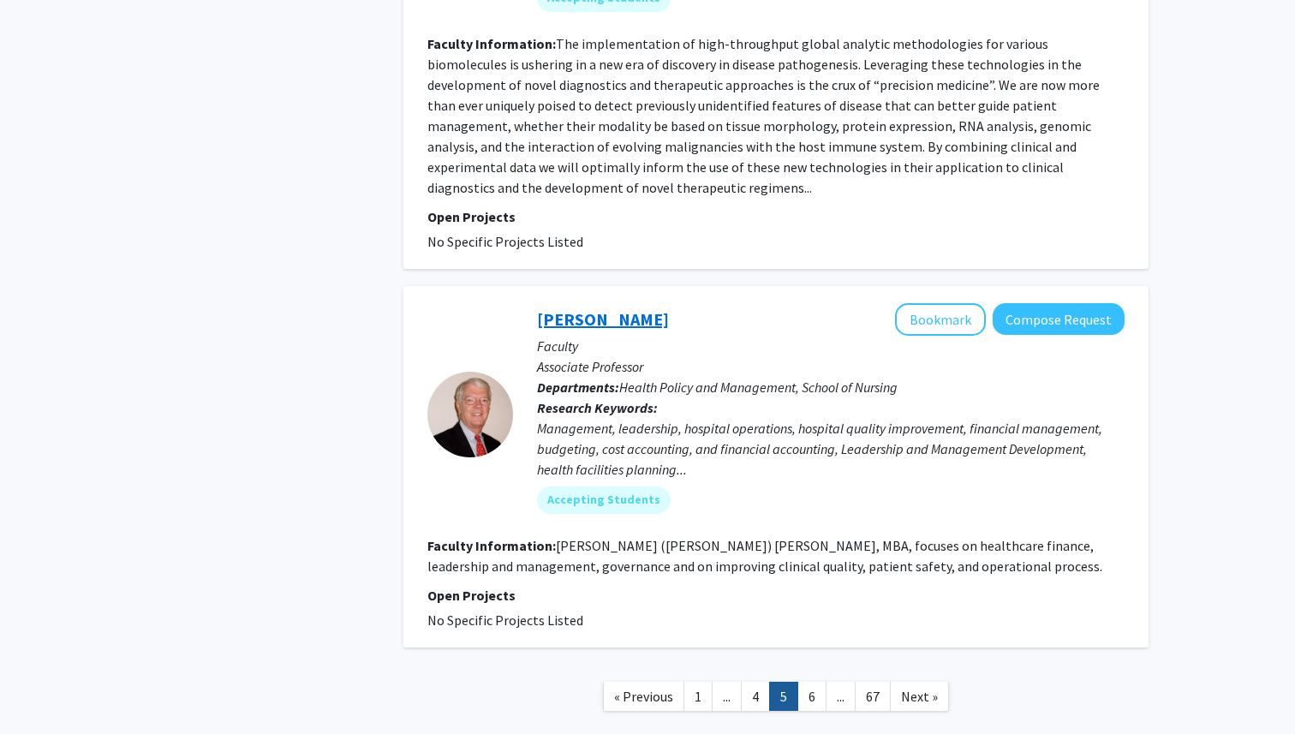
scroll to position [5093, 0]
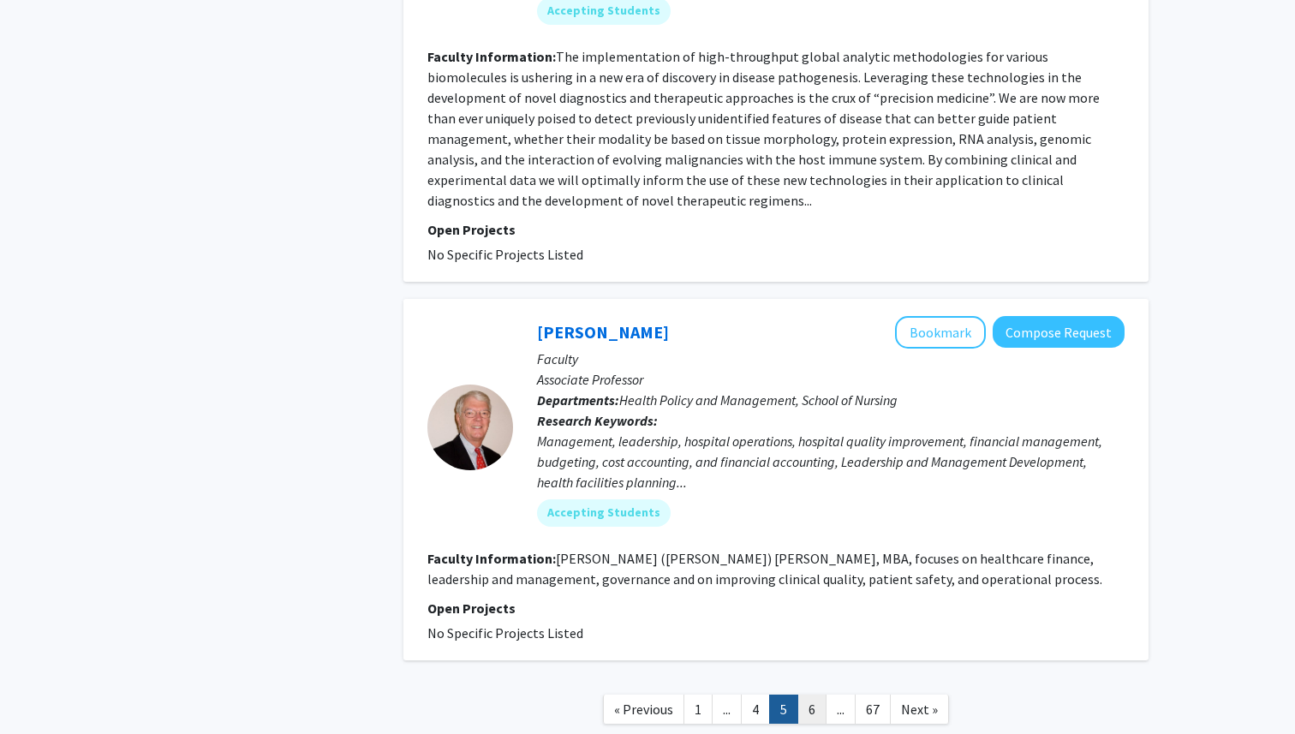
click at [817, 695] on link "6" at bounding box center [811, 710] width 29 height 30
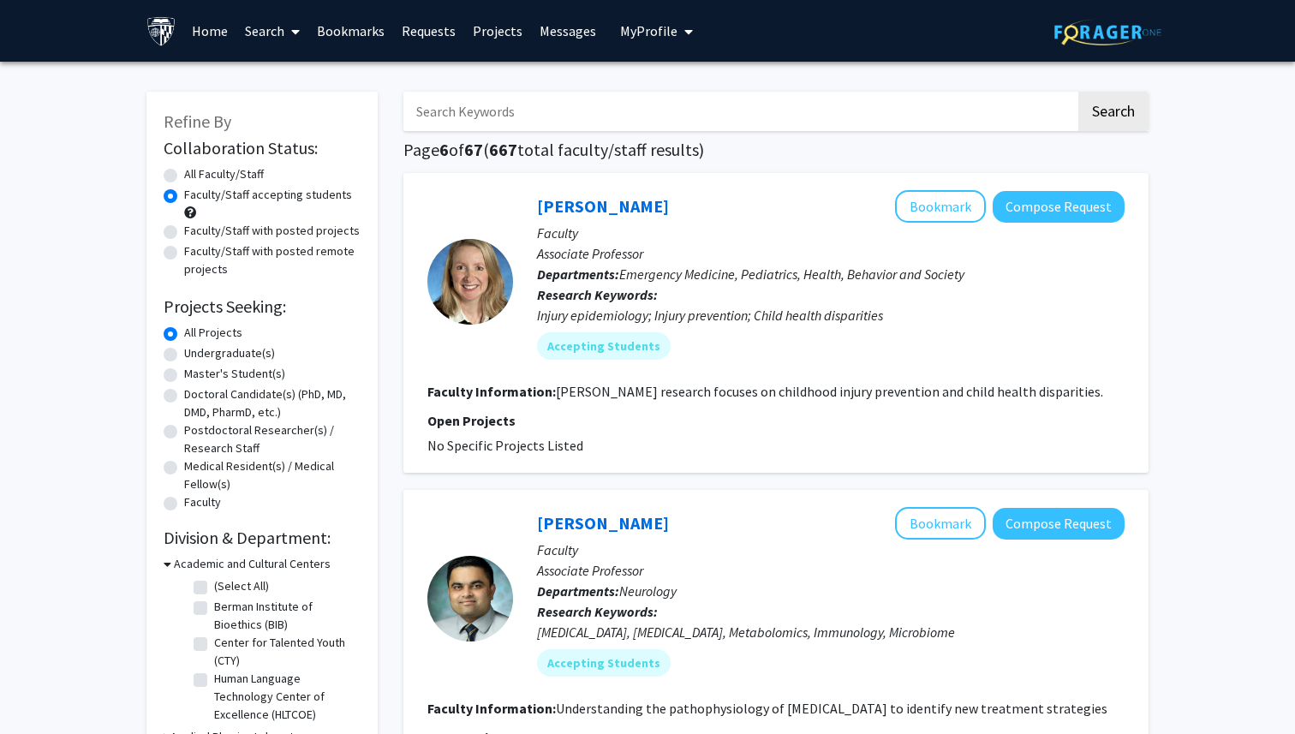
click at [526, 99] on input "Search Keywords" at bounding box center [739, 111] width 672 height 39
type input "ㅠㅑㅐㅣㅐ효"
type input "biology"
click at [1078, 92] on button "Search" at bounding box center [1113, 111] width 70 height 39
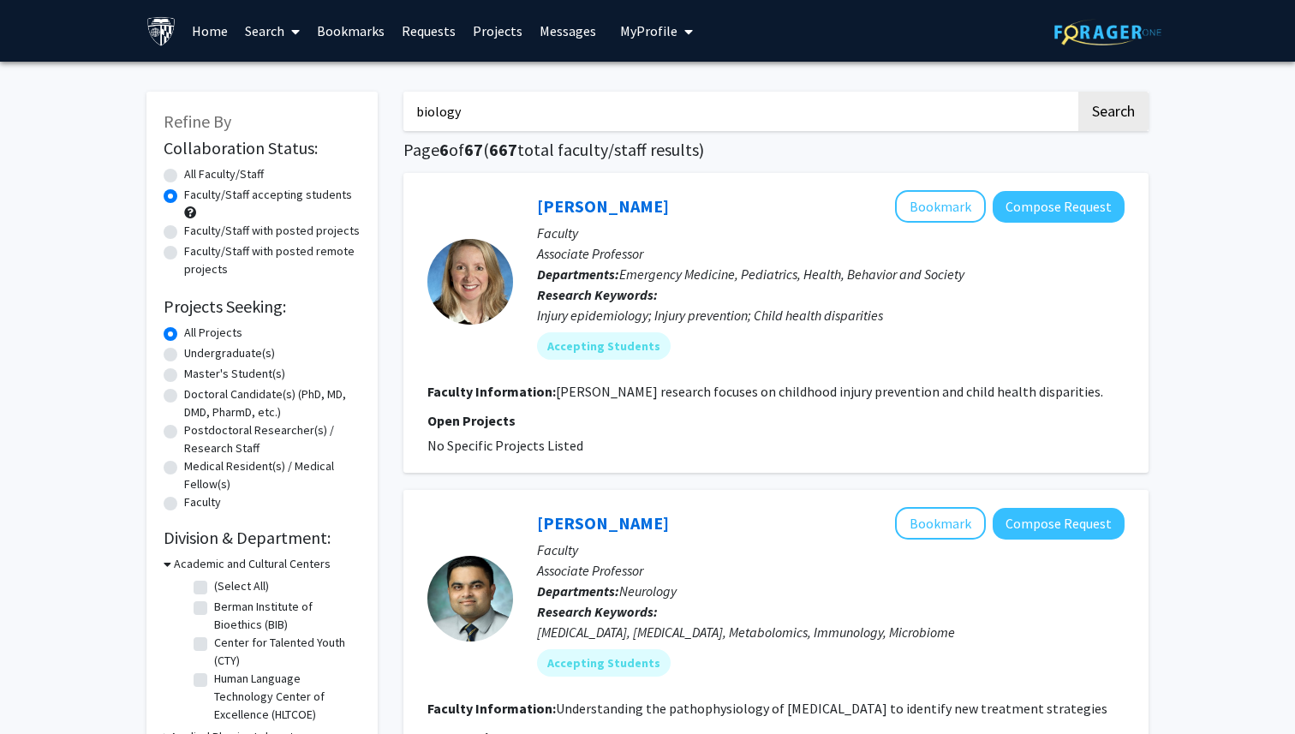
radio input "true"
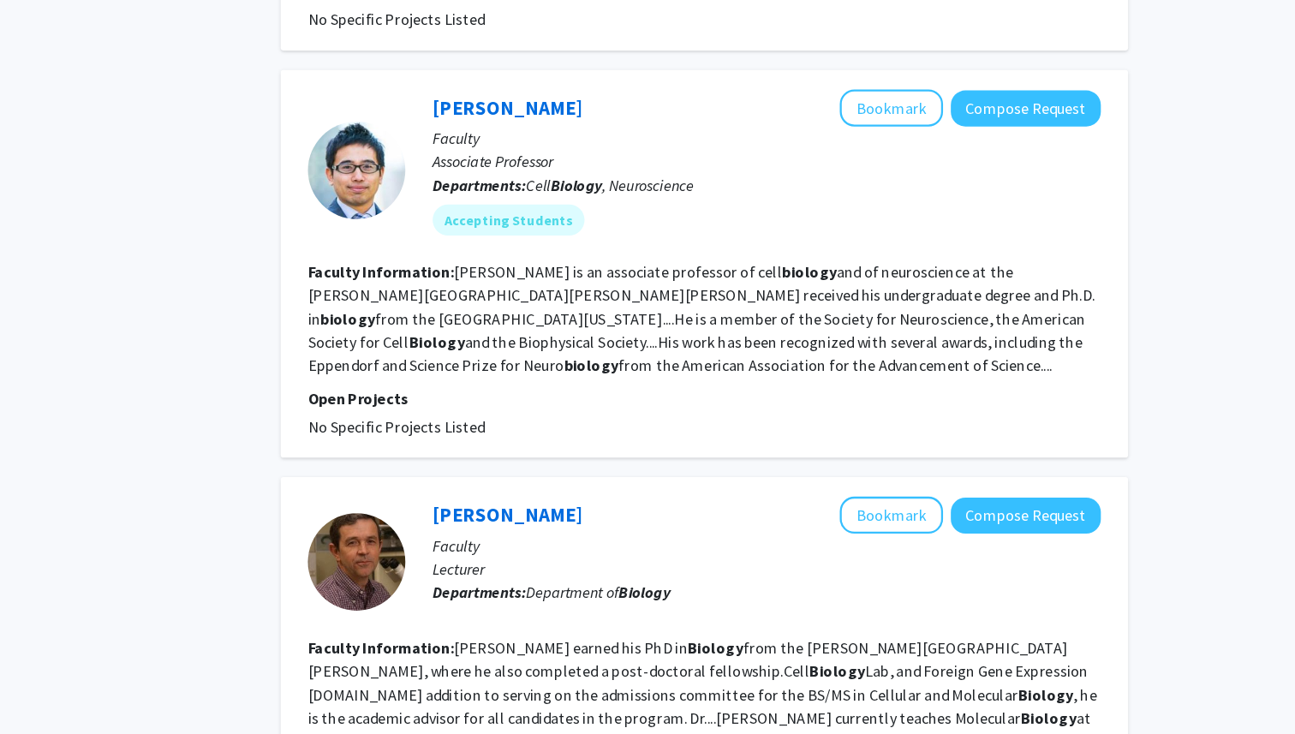
scroll to position [2755, 0]
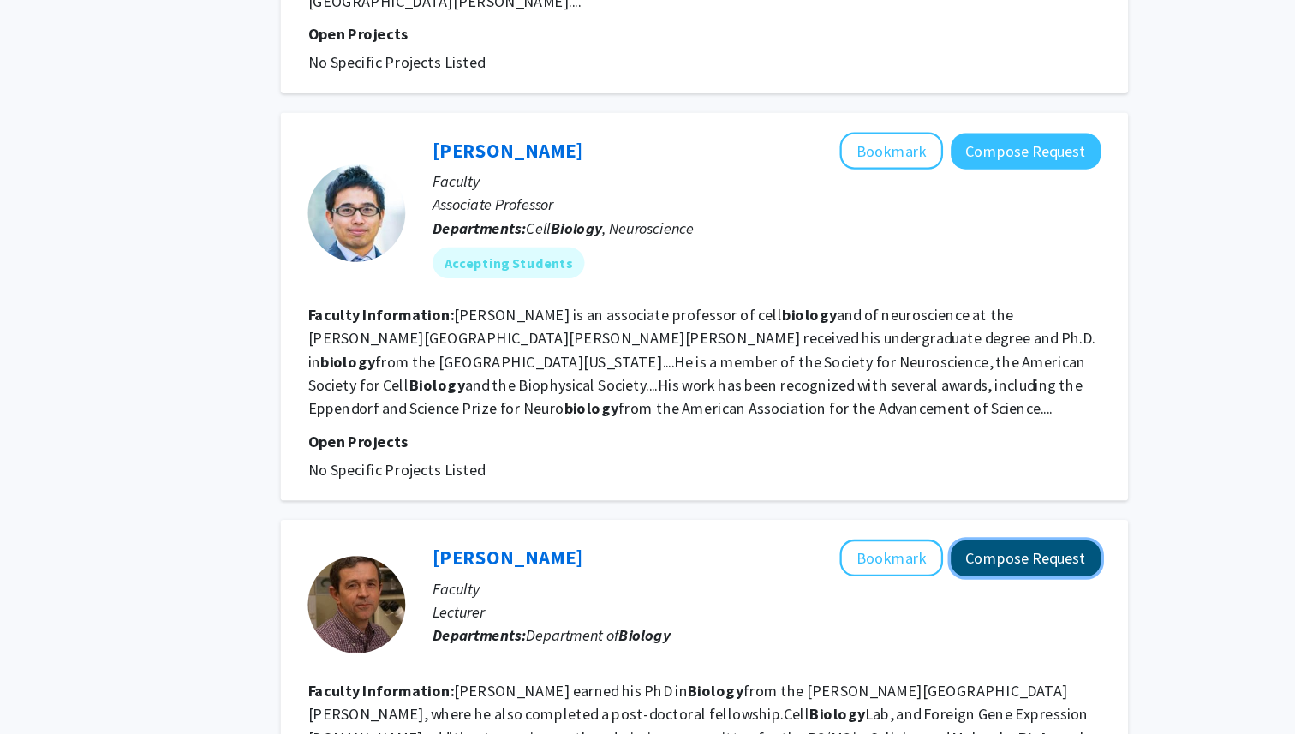
click at [1077, 475] on button "Compose Request" at bounding box center [1059, 491] width 132 height 32
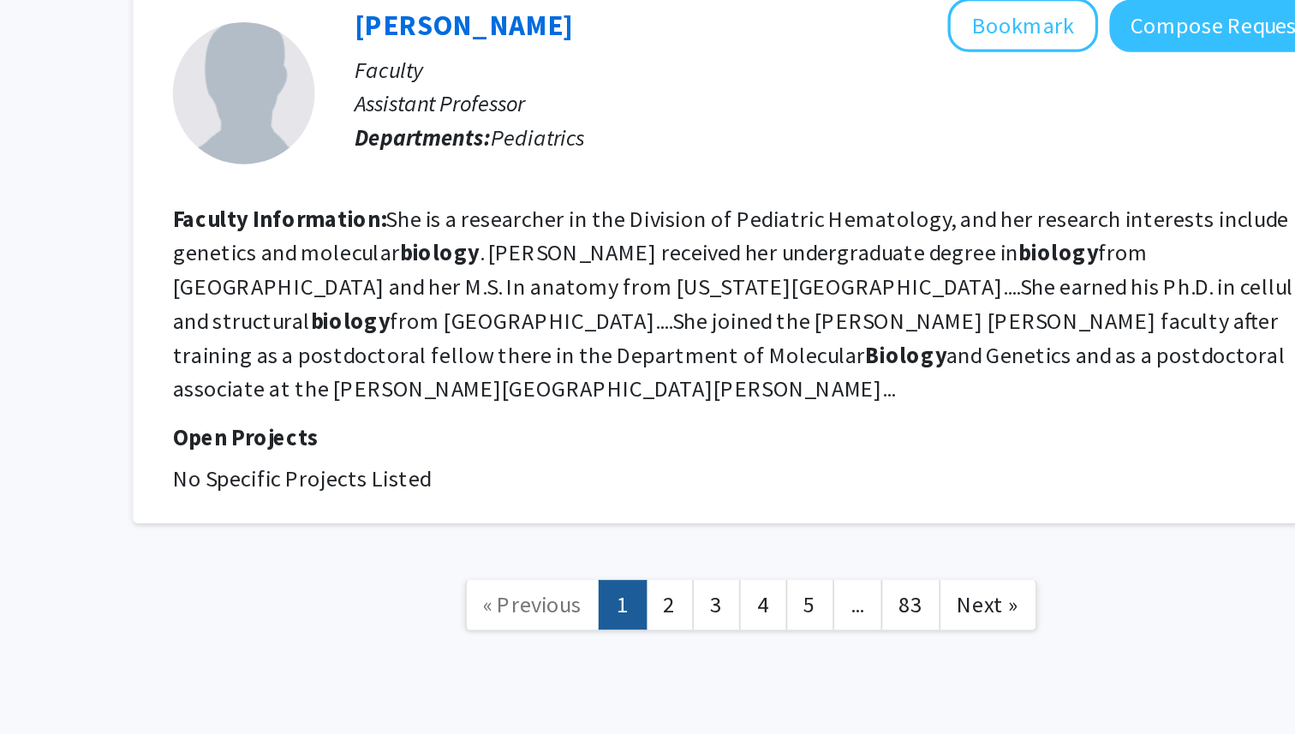
scroll to position [3270, 0]
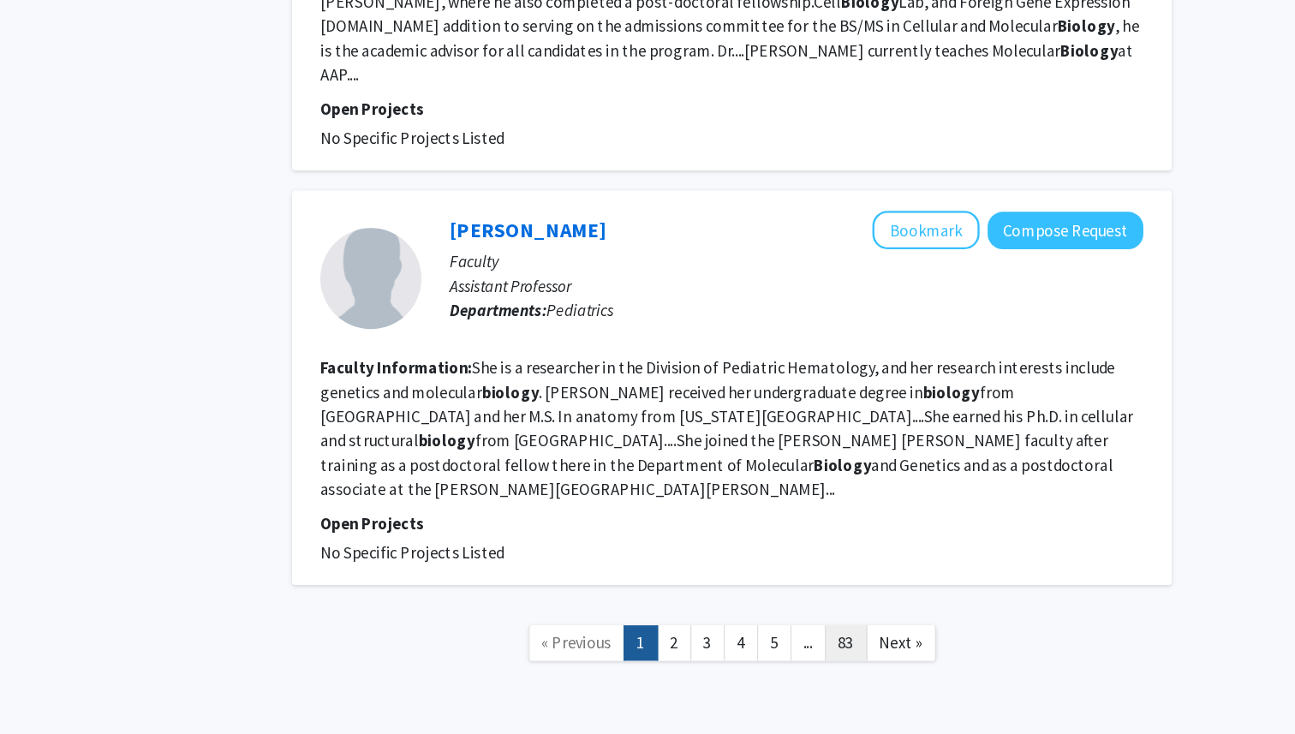
click at [873, 642] on link "83" at bounding box center [873, 657] width 36 height 30
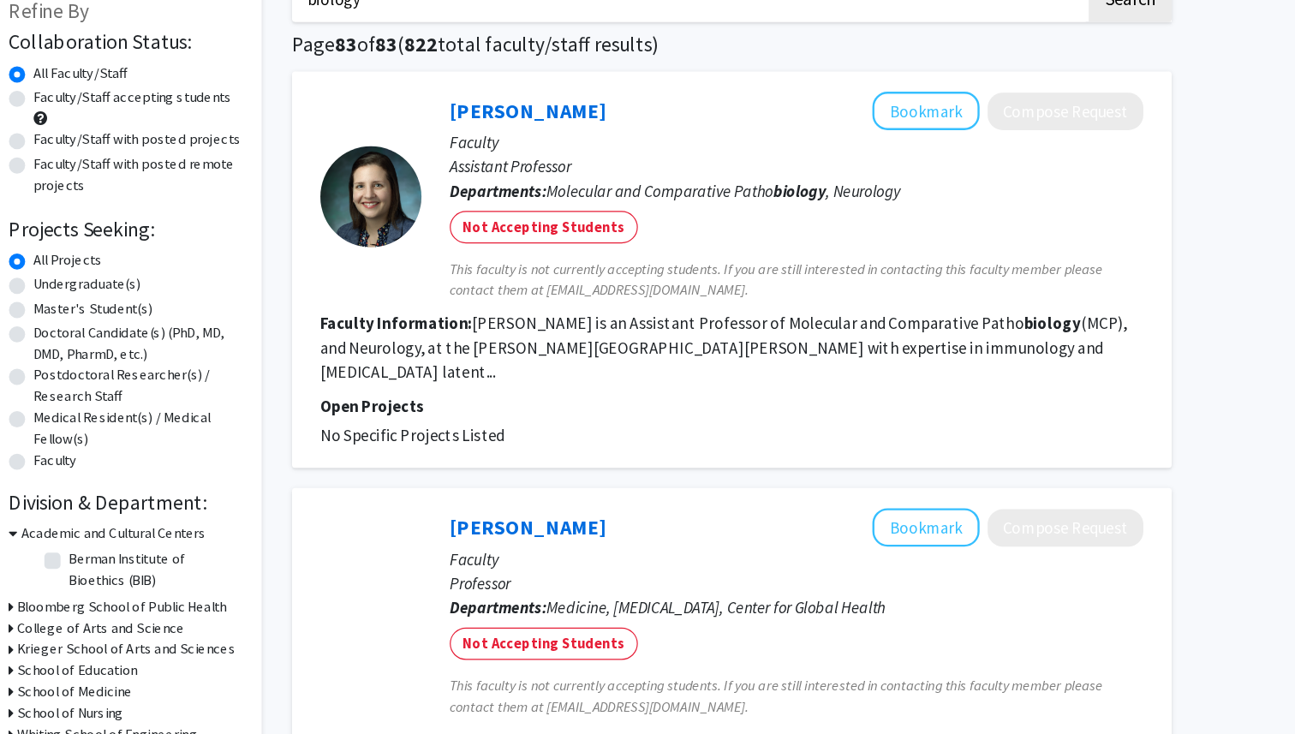
scroll to position [276, 0]
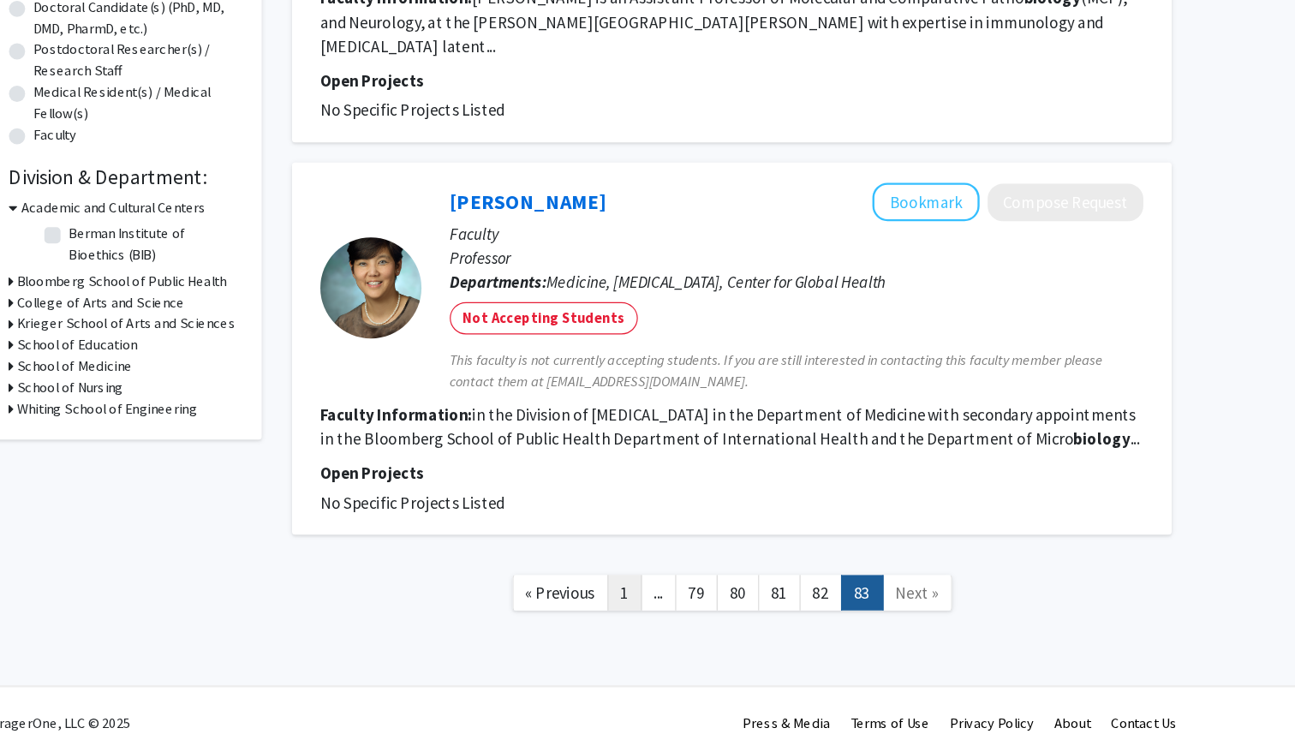
click at [681, 600] on link "1" at bounding box center [685, 615] width 29 height 30
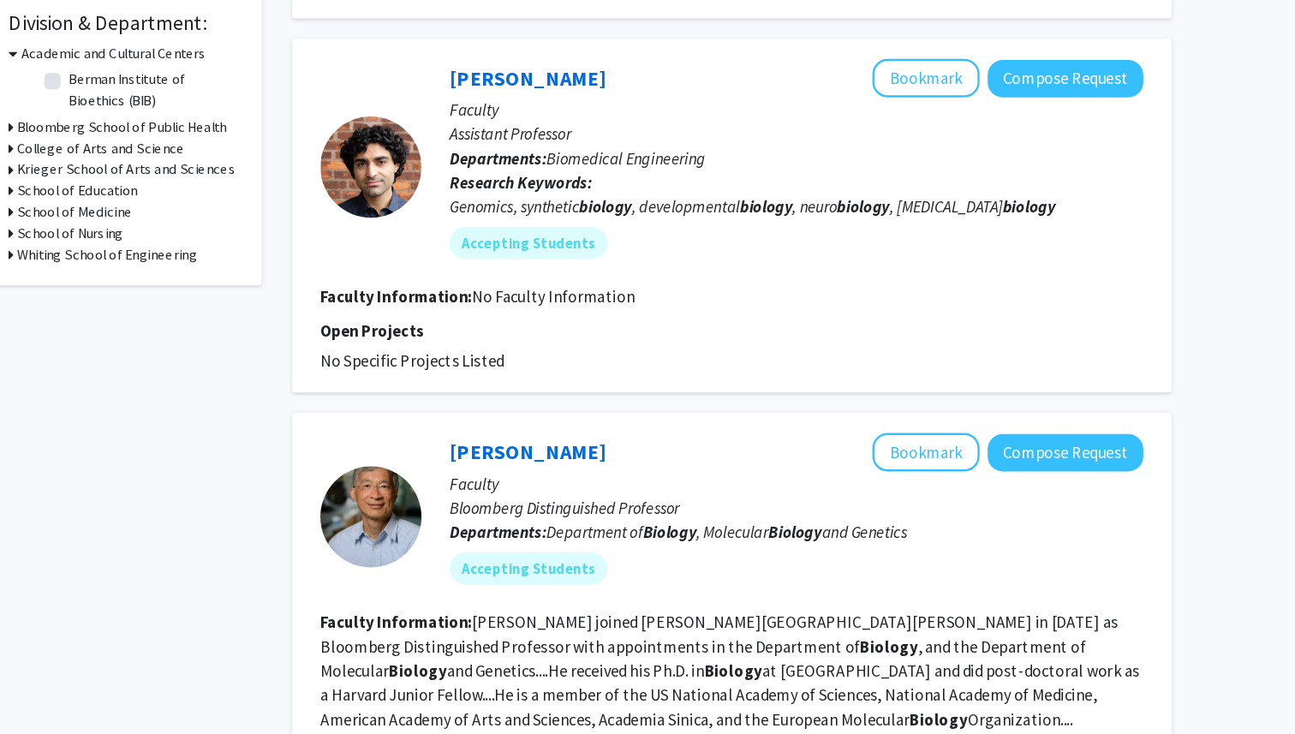
scroll to position [863, 0]
